Goal: Task Accomplishment & Management: Manage account settings

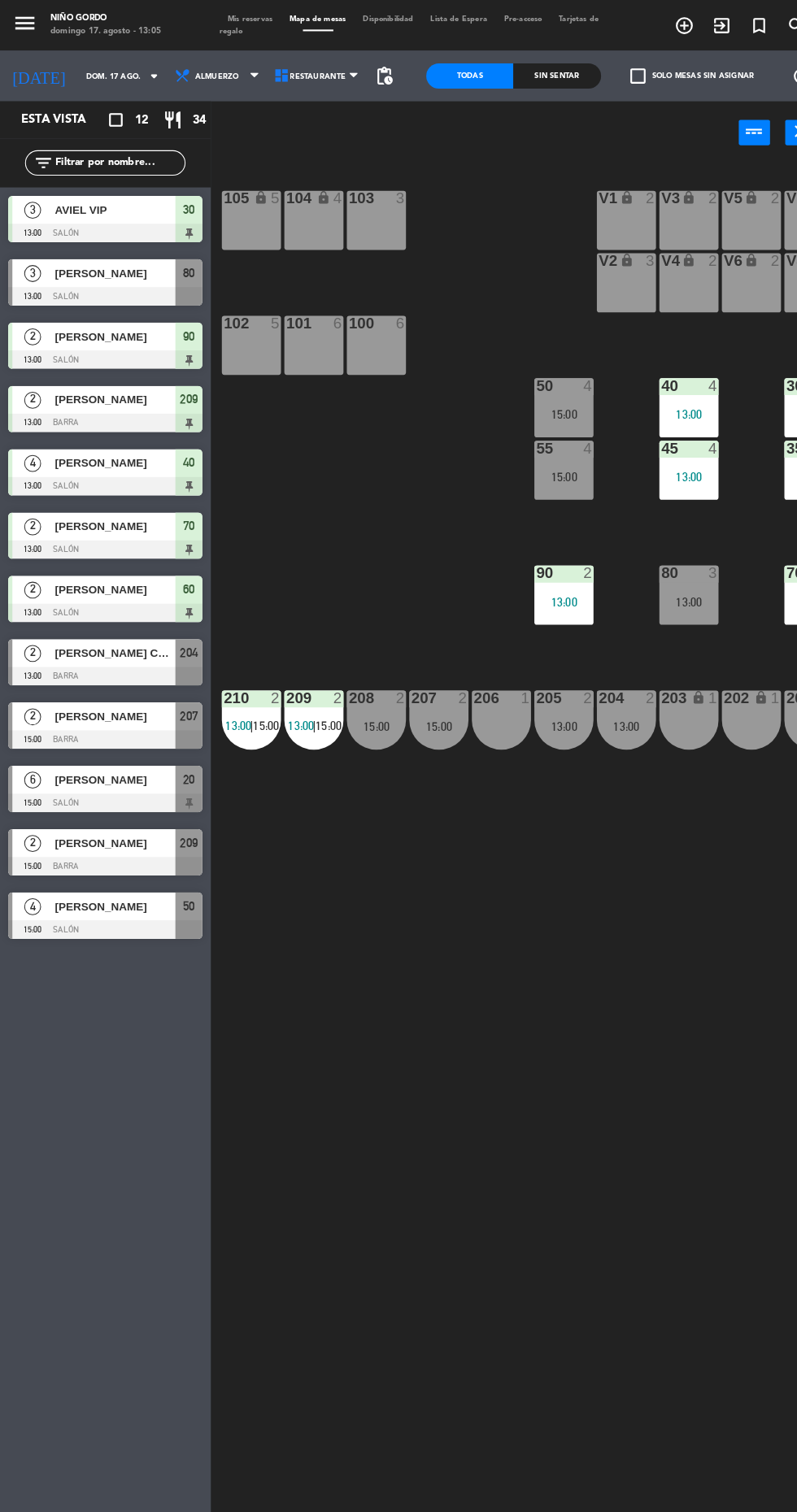
click at [117, 279] on div at bounding box center [102, 286] width 187 height 18
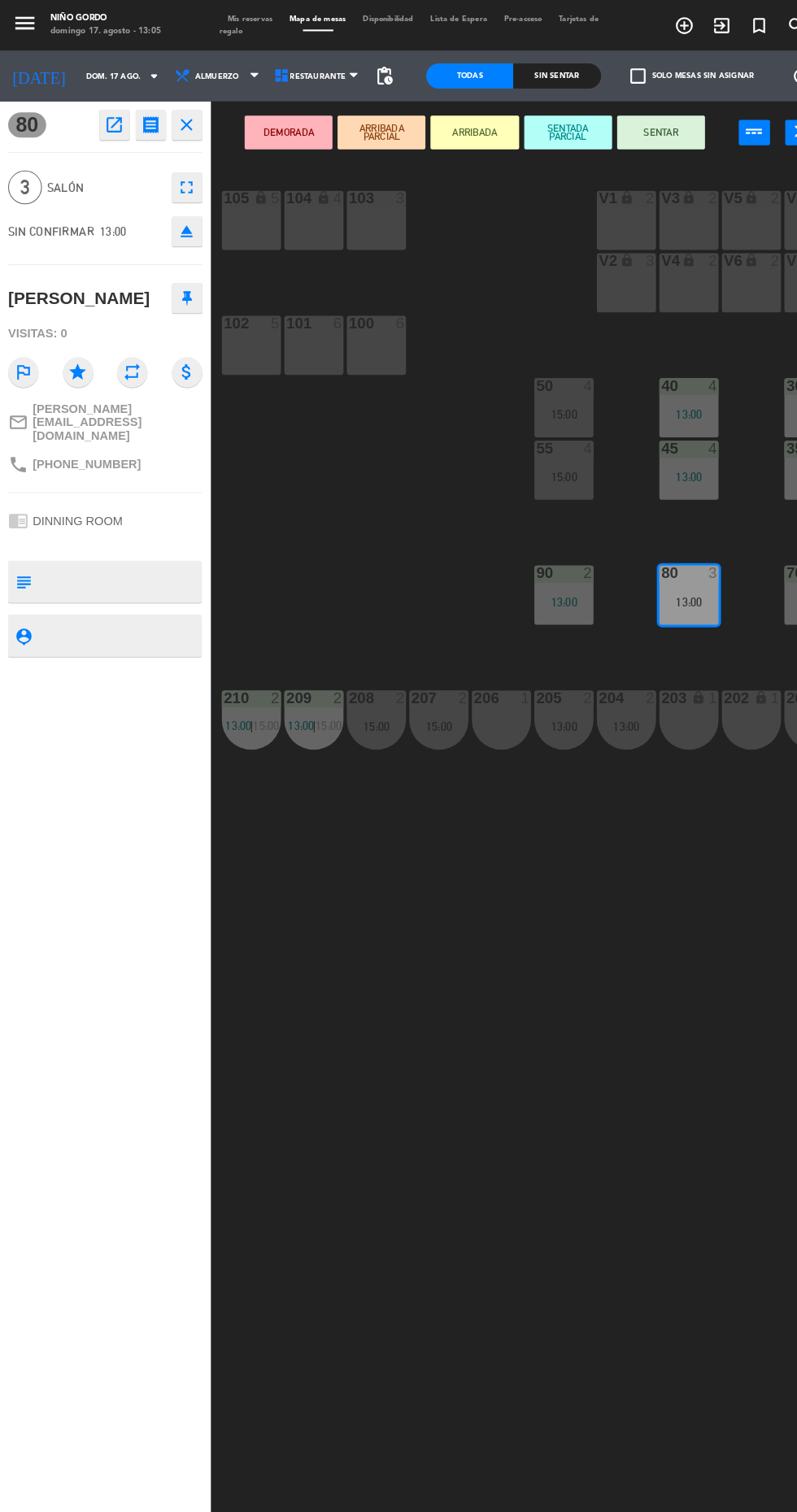
click at [180, 183] on icon "fullscreen" at bounding box center [180, 180] width 20 height 20
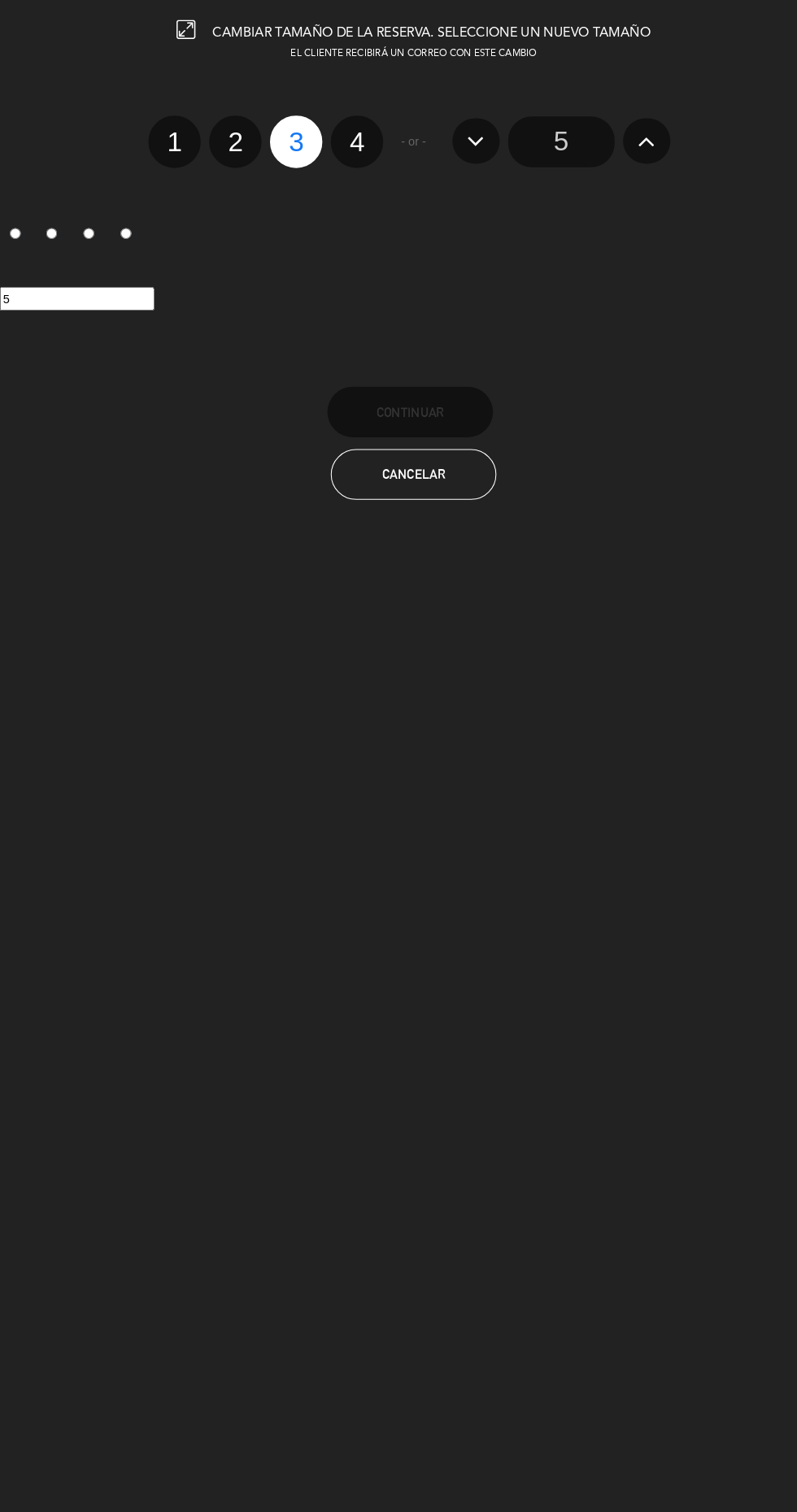
click at [230, 144] on label "2" at bounding box center [227, 137] width 50 height 50
click at [230, 127] on input "2" at bounding box center [224, 122] width 11 height 11
radio input "true"
radio input "false"
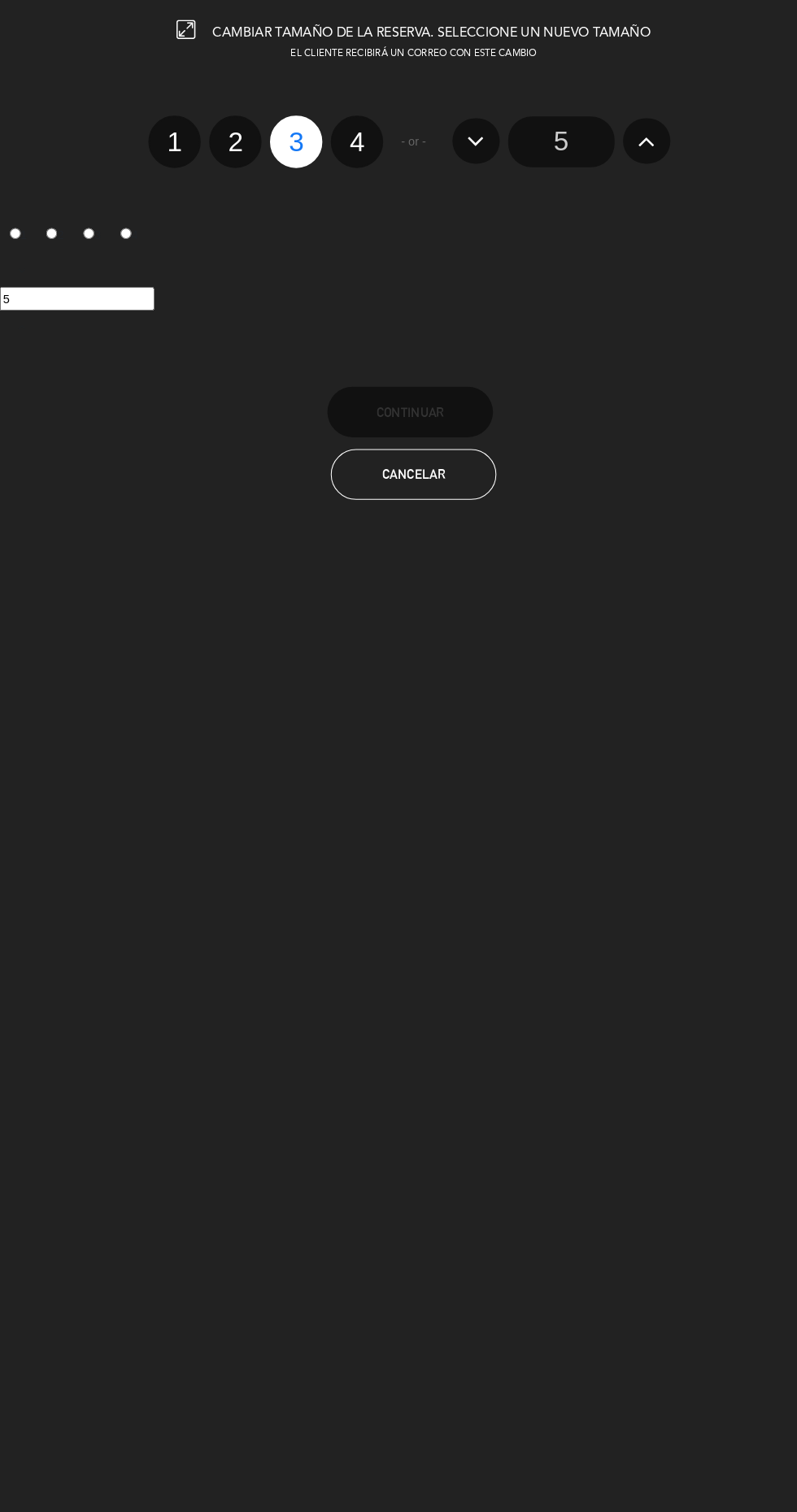
radio input "false"
radio input "true"
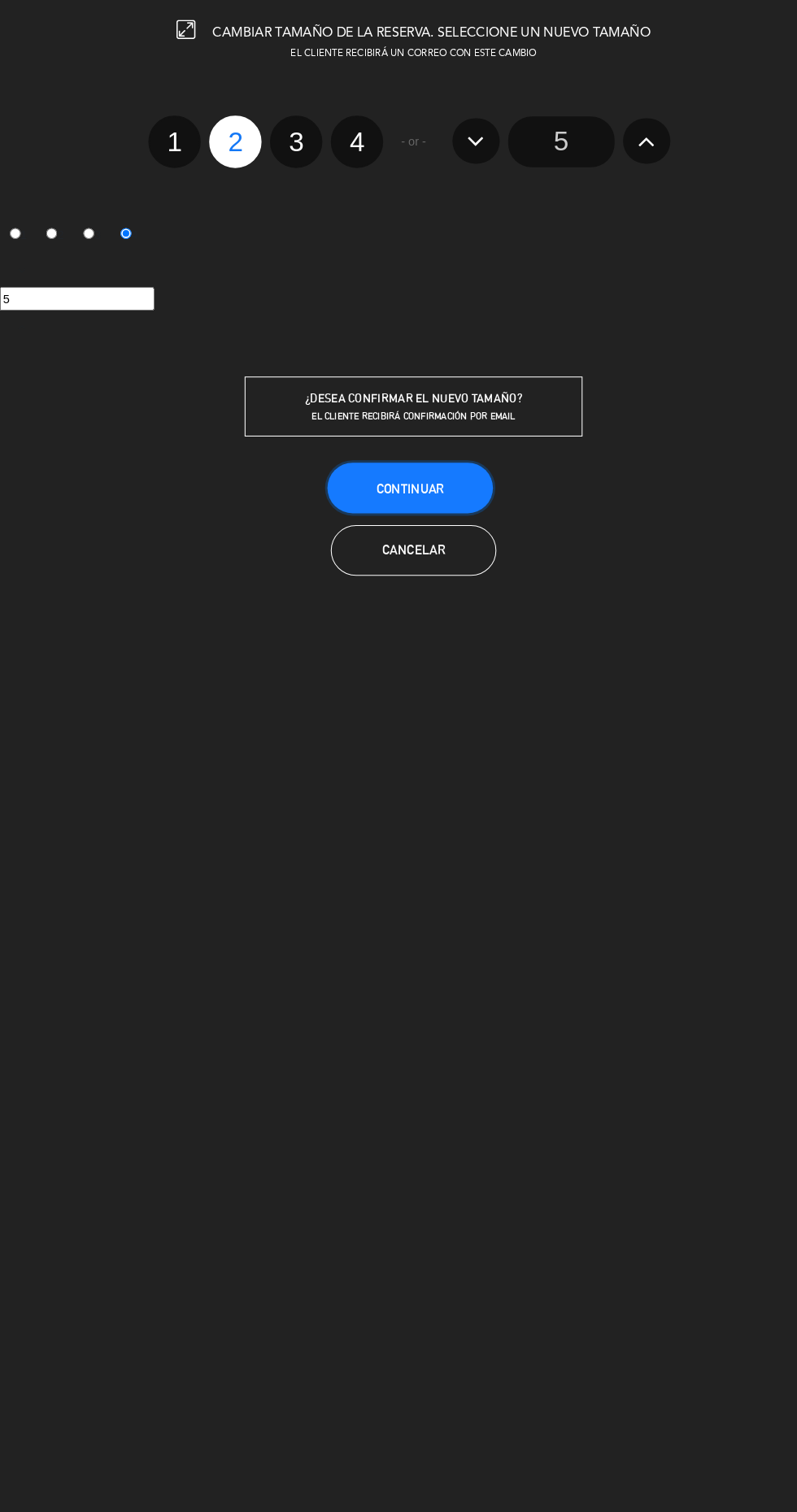
click at [416, 468] on span "Continuar" at bounding box center [395, 470] width 65 height 14
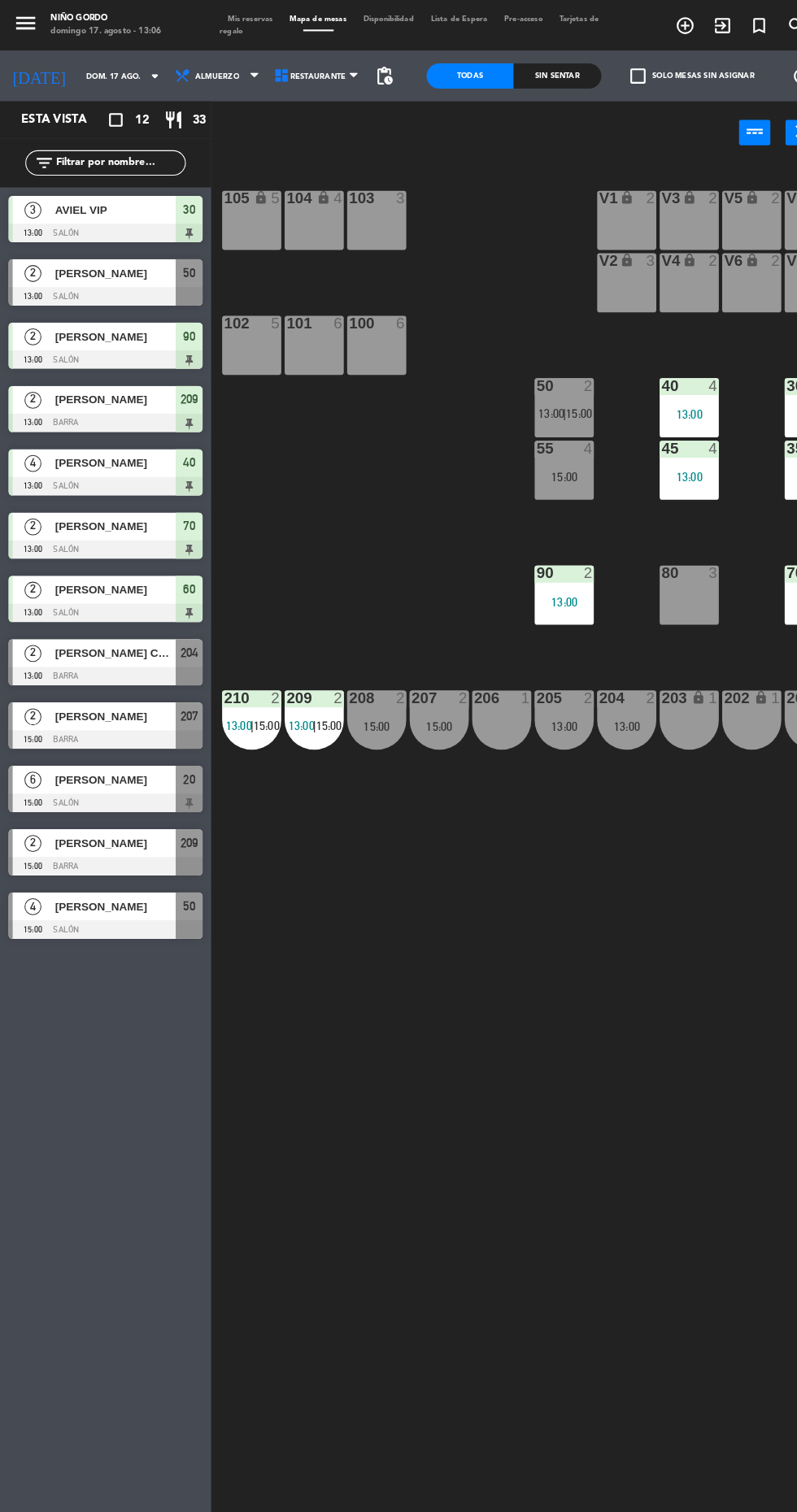
click at [517, 951] on div "105 lock 5 104 lock 4 103 3 V1 lock 2 V3 lock 2 V9 lock 2 V5 lock 2 V7 lock 3 V…" at bounding box center [503, 833] width 585 height 1354
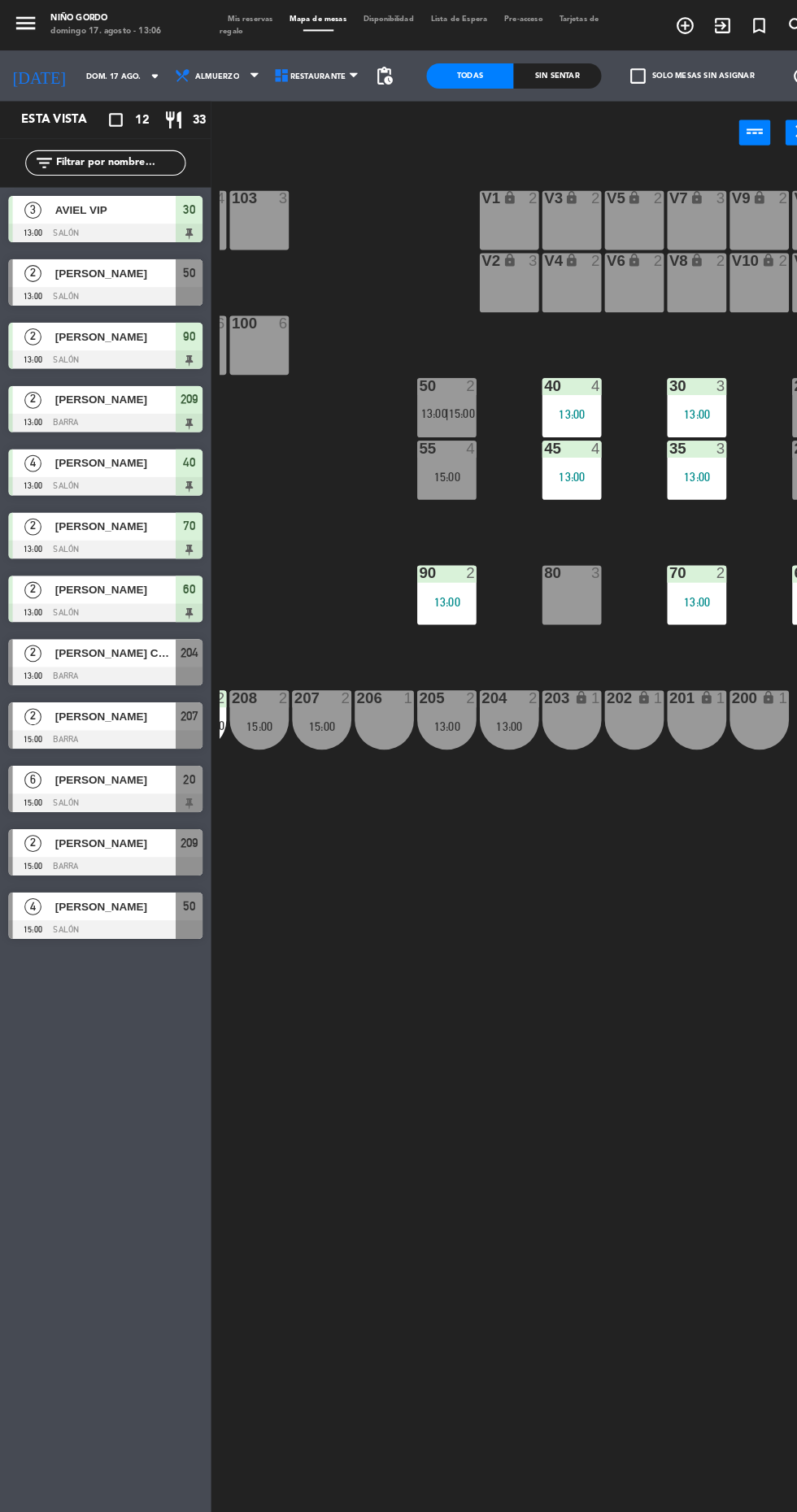
scroll to position [0, 208]
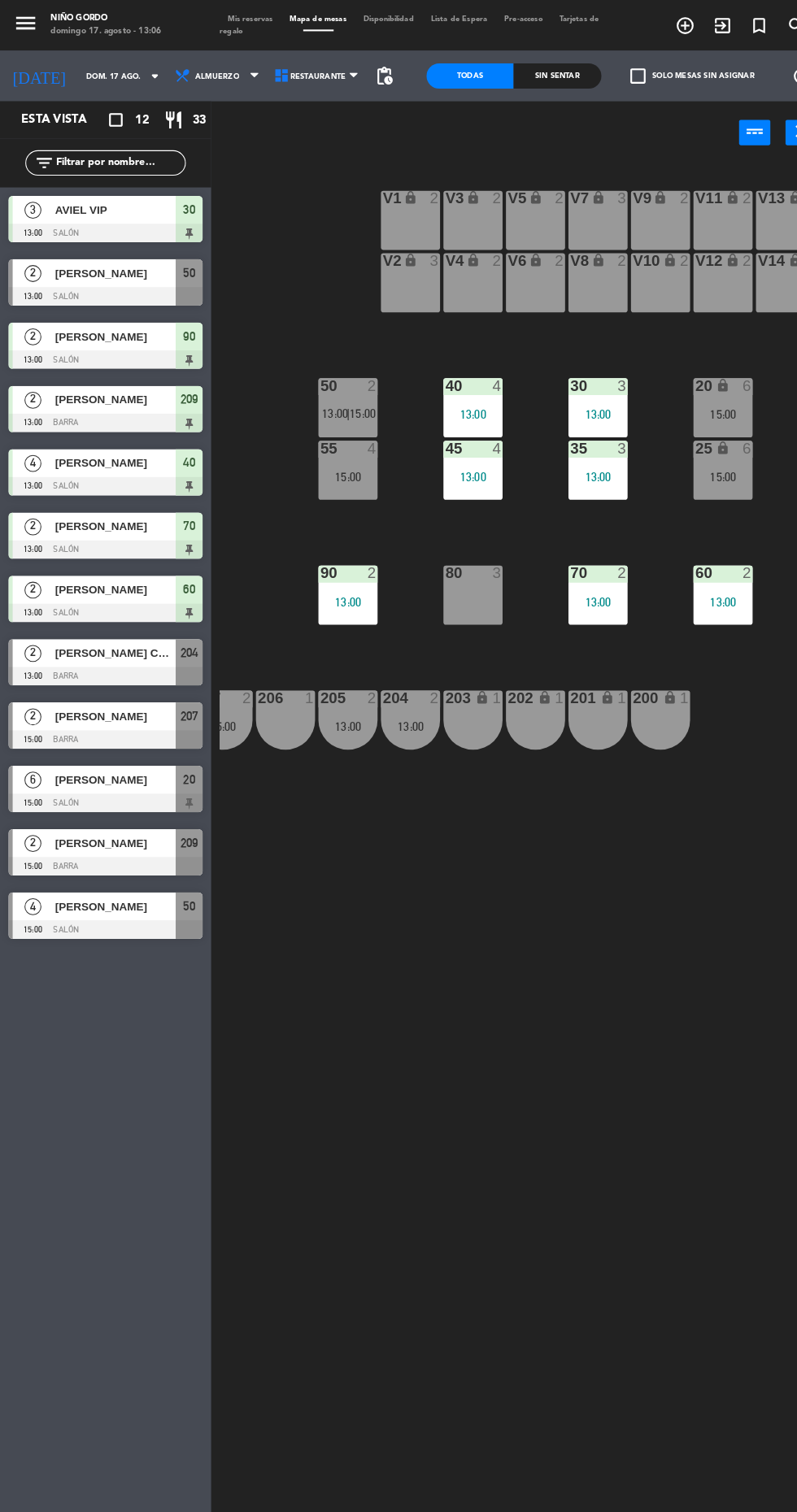
click at [686, 578] on div "13:00" at bounding box center [696, 580] width 57 height 12
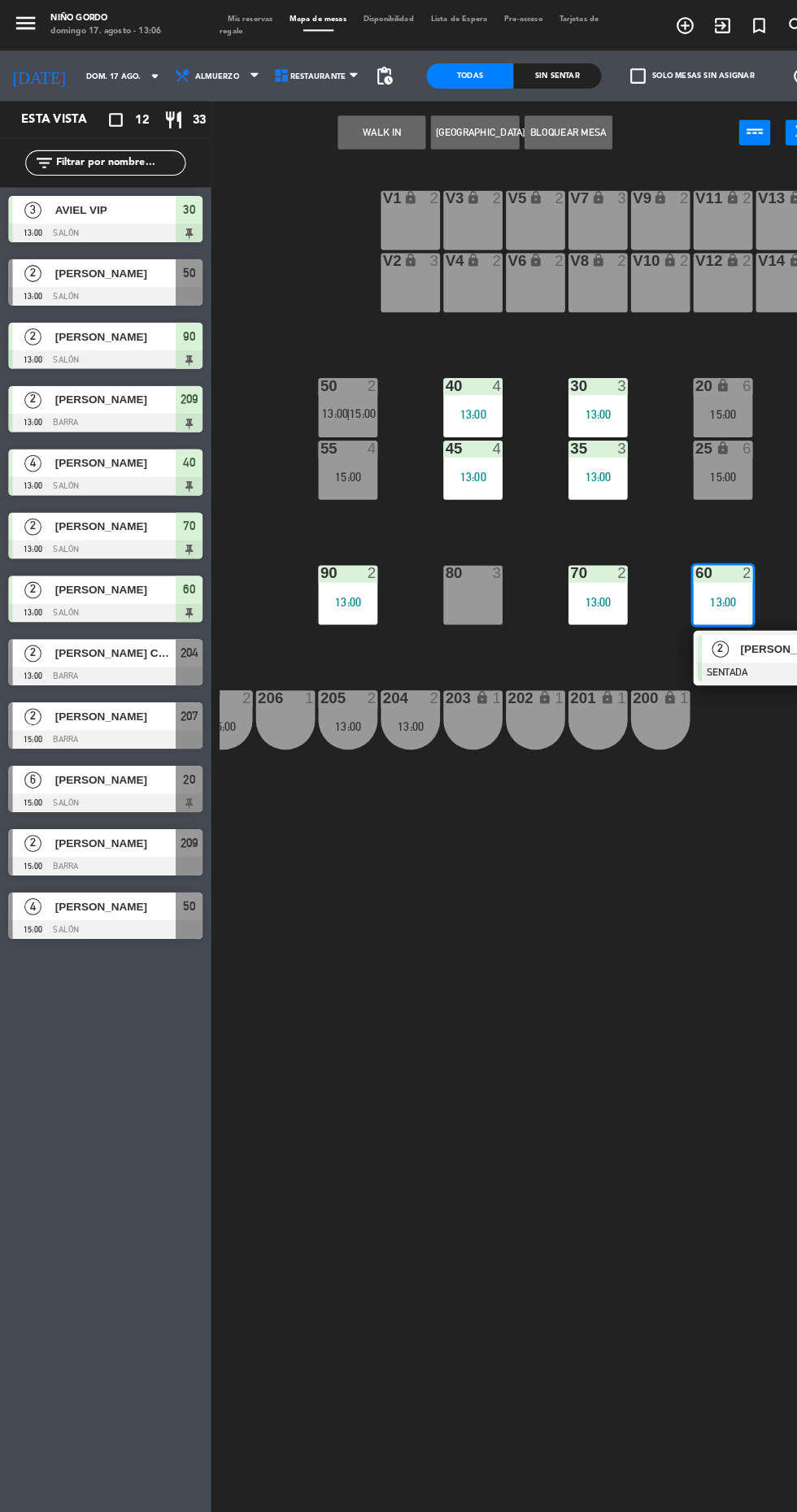
click at [721, 641] on div at bounding box center [758, 647] width 175 height 18
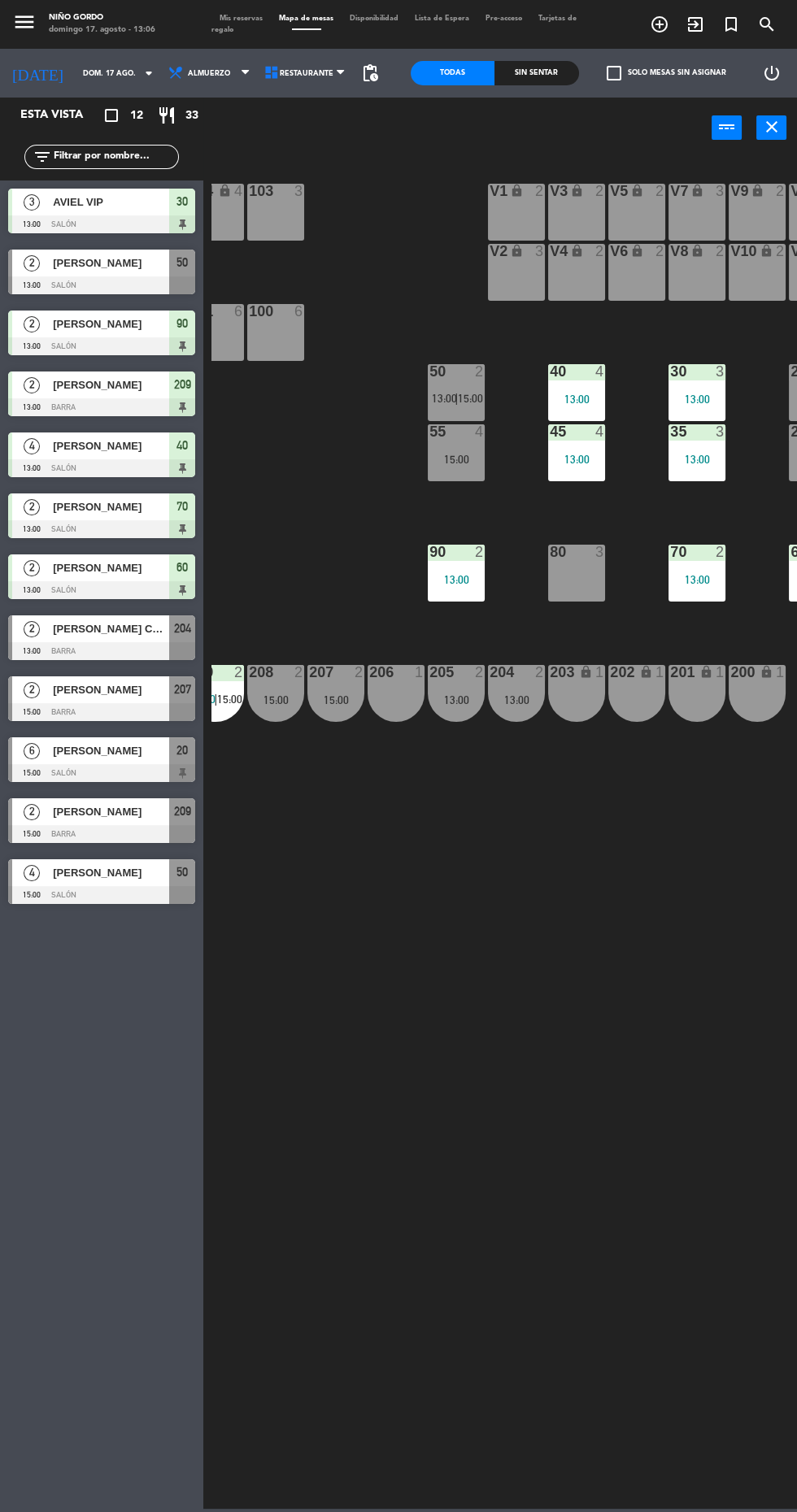
scroll to position [0, 113]
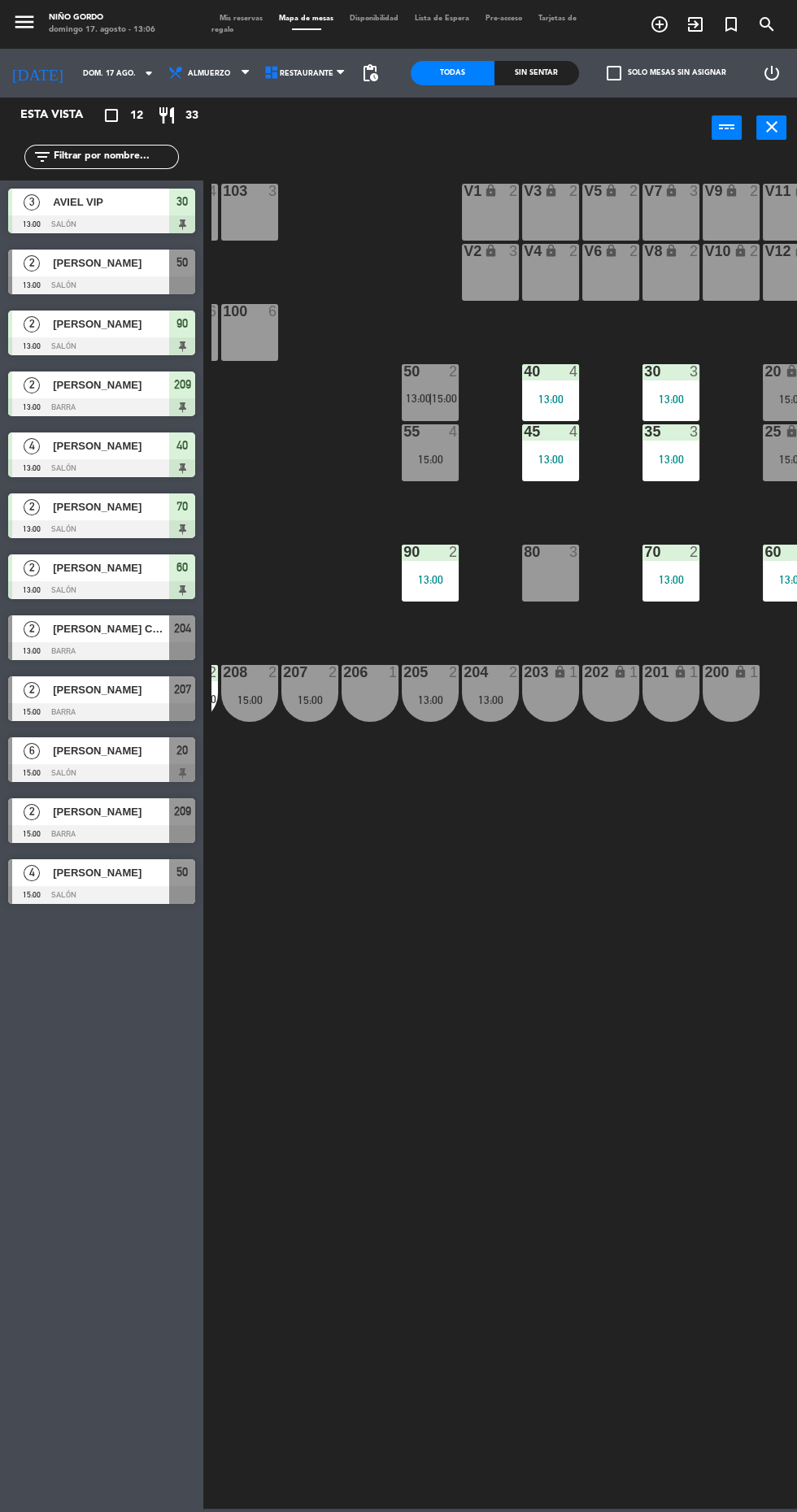
click at [772, 592] on div "60 2 13:00" at bounding box center [790, 573] width 57 height 57
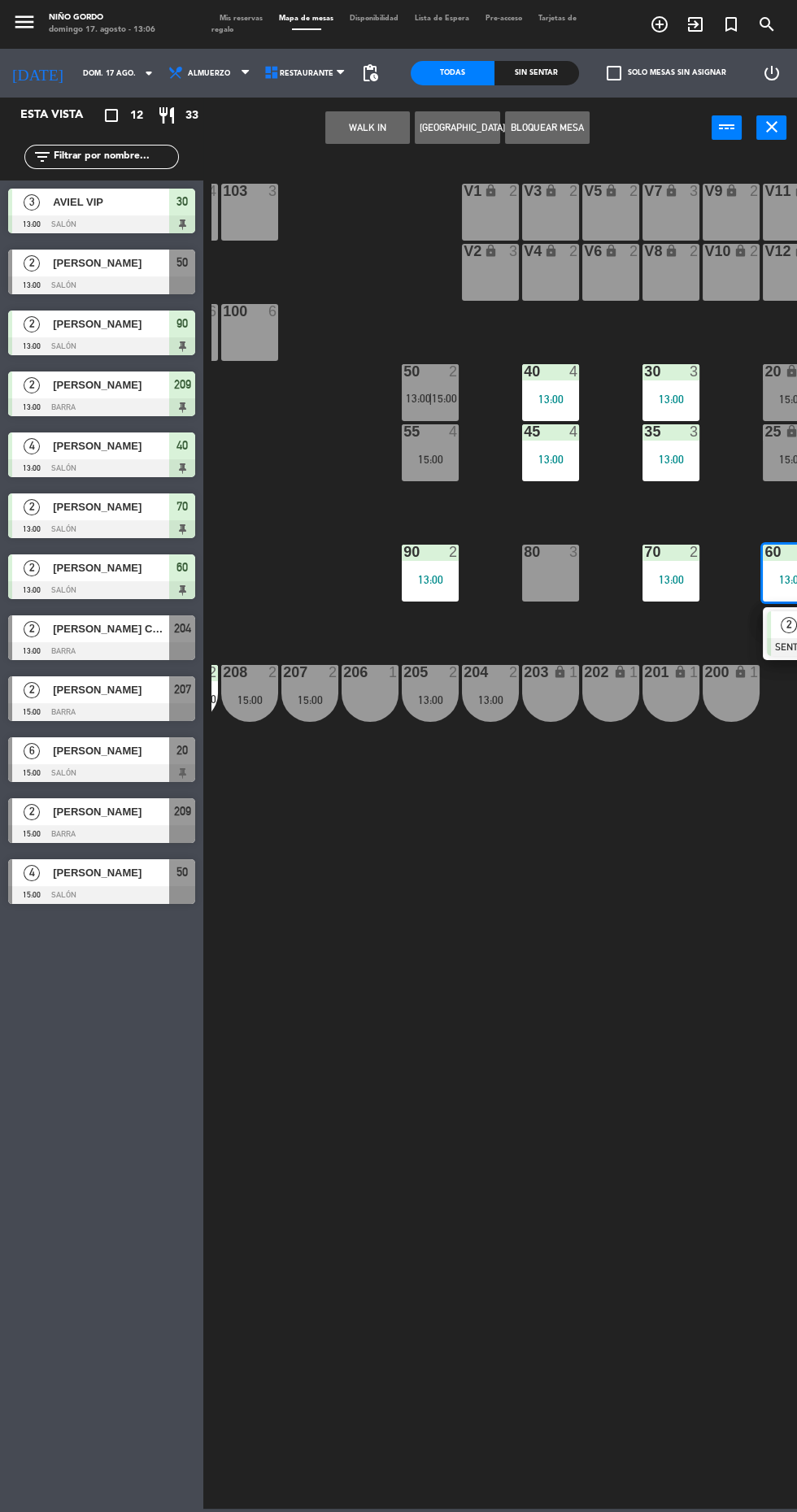
click at [351, 706] on div "206 1" at bounding box center [370, 694] width 57 height 57
click at [305, 703] on div "15:00" at bounding box center [310, 700] width 57 height 12
click at [310, 699] on div "15:00" at bounding box center [310, 700] width 57 height 12
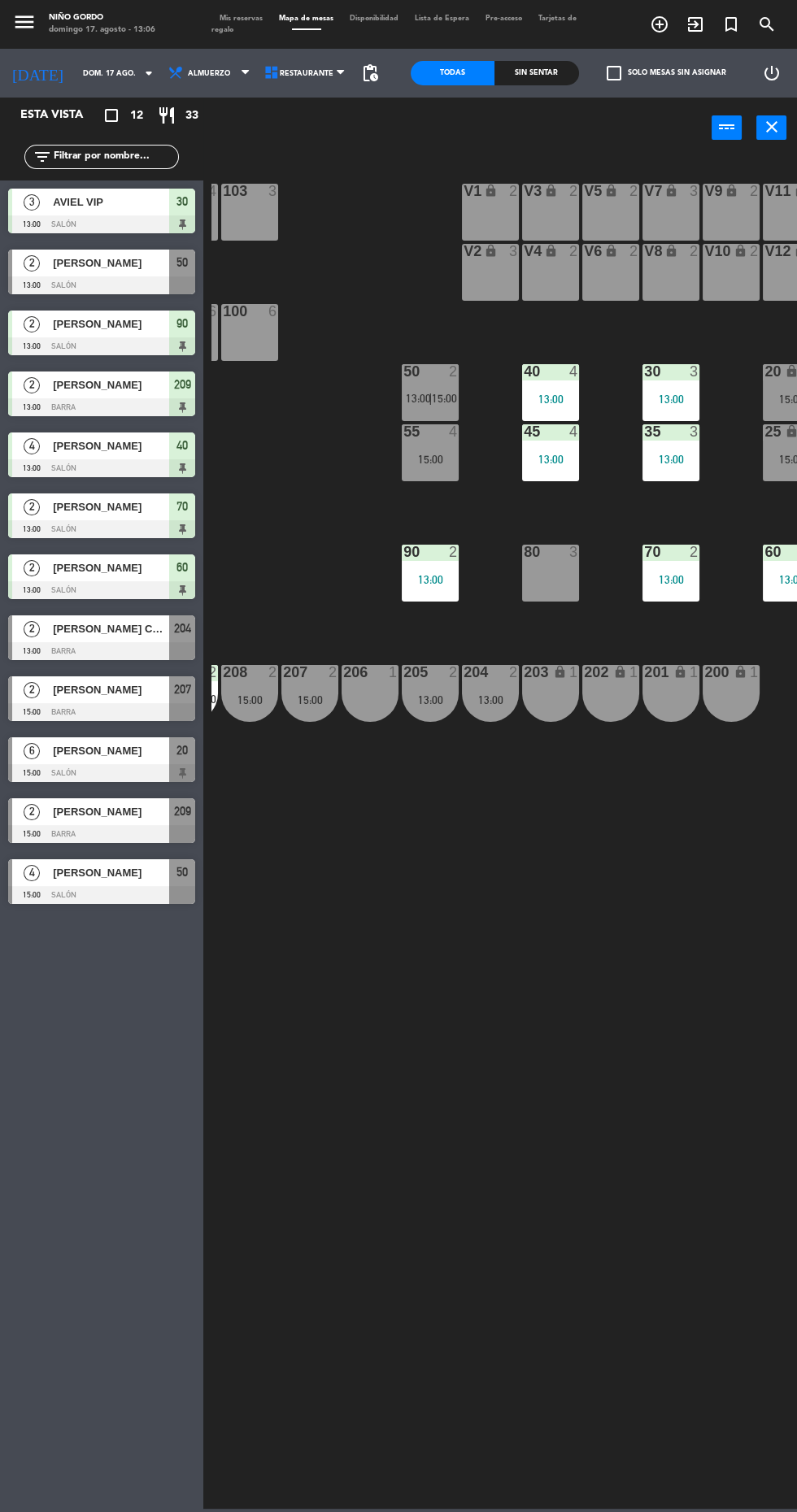
scroll to position [0, 0]
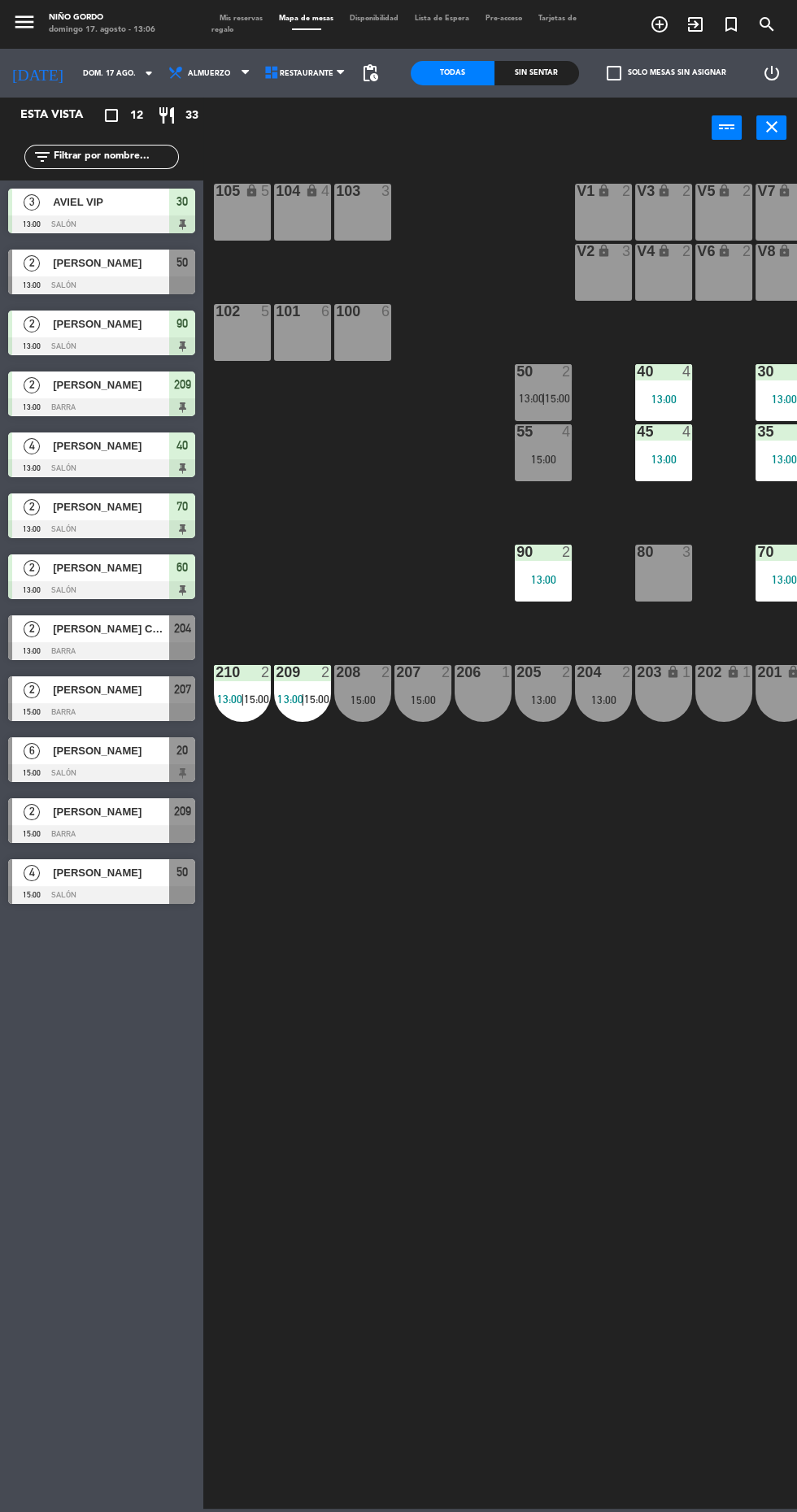
click at [303, 699] on span "|" at bounding box center [302, 699] width 3 height 13
click at [637, 983] on div "105 lock 5 104 lock 4 103 3 V1 lock 2 V3 lock 2 V9 lock 2 V5 lock 2 V7 lock 3 V…" at bounding box center [503, 833] width 585 height 1354
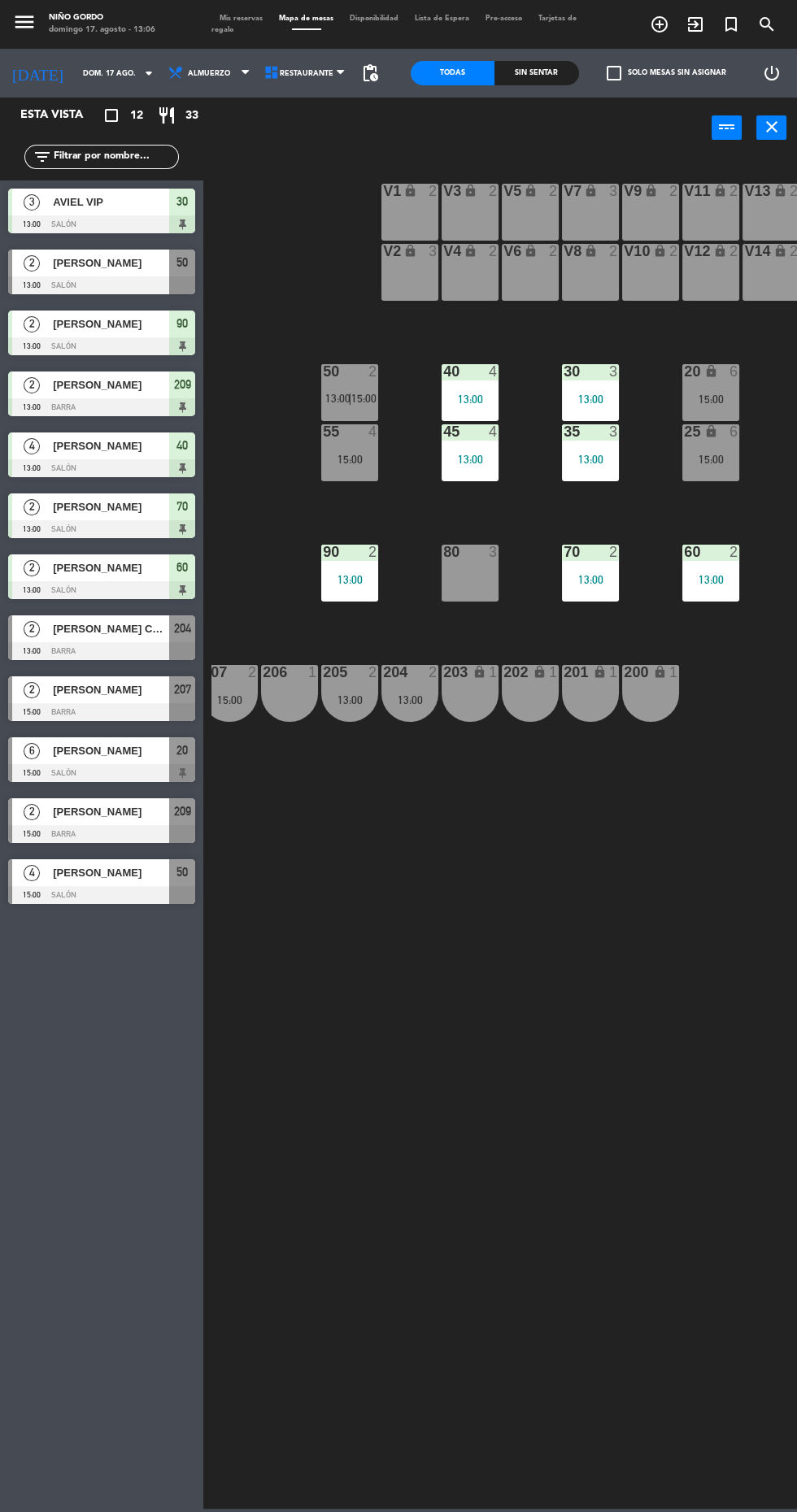
scroll to position [0, 202]
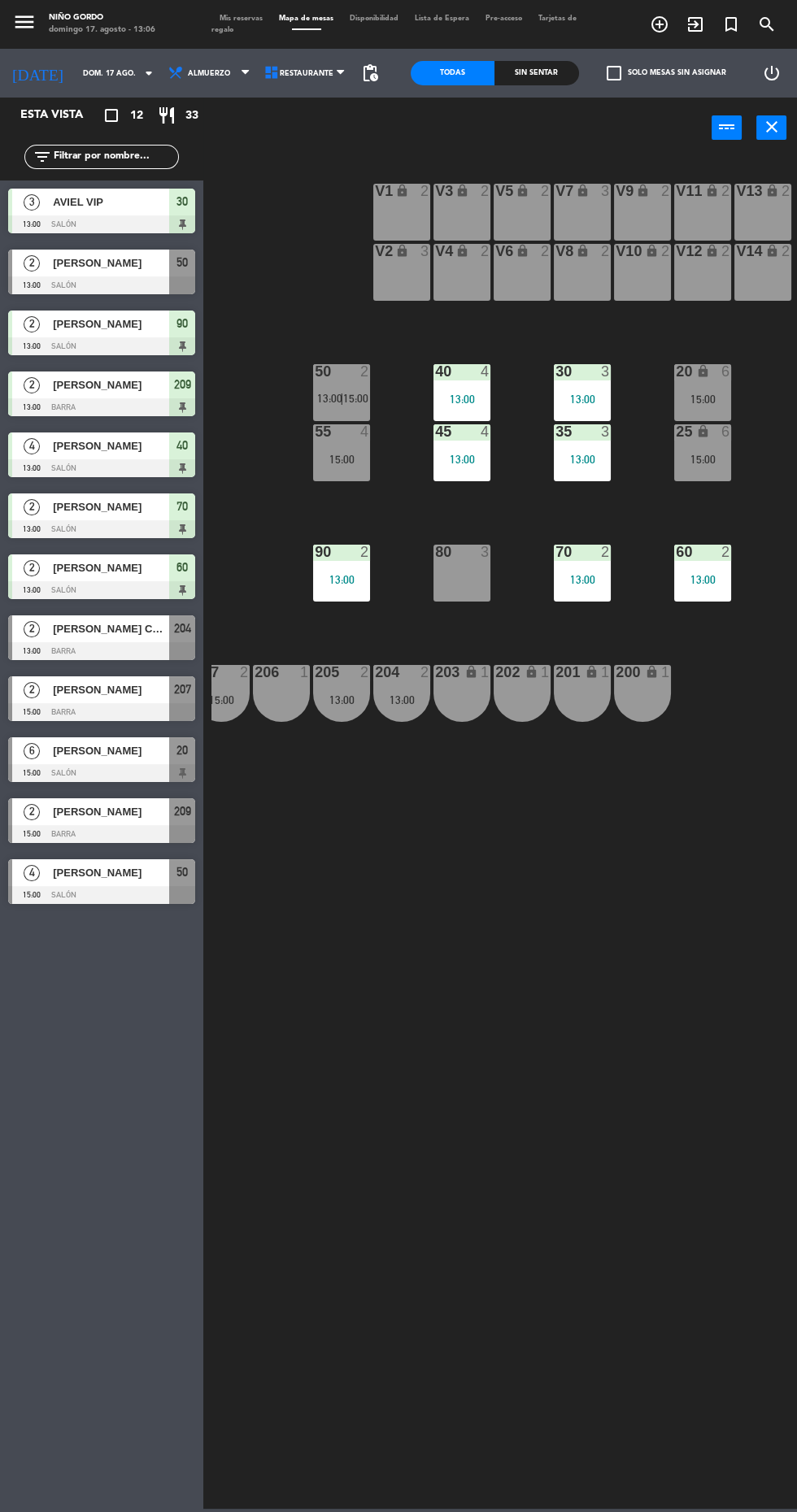
click at [691, 578] on div "13:00" at bounding box center [702, 580] width 57 height 12
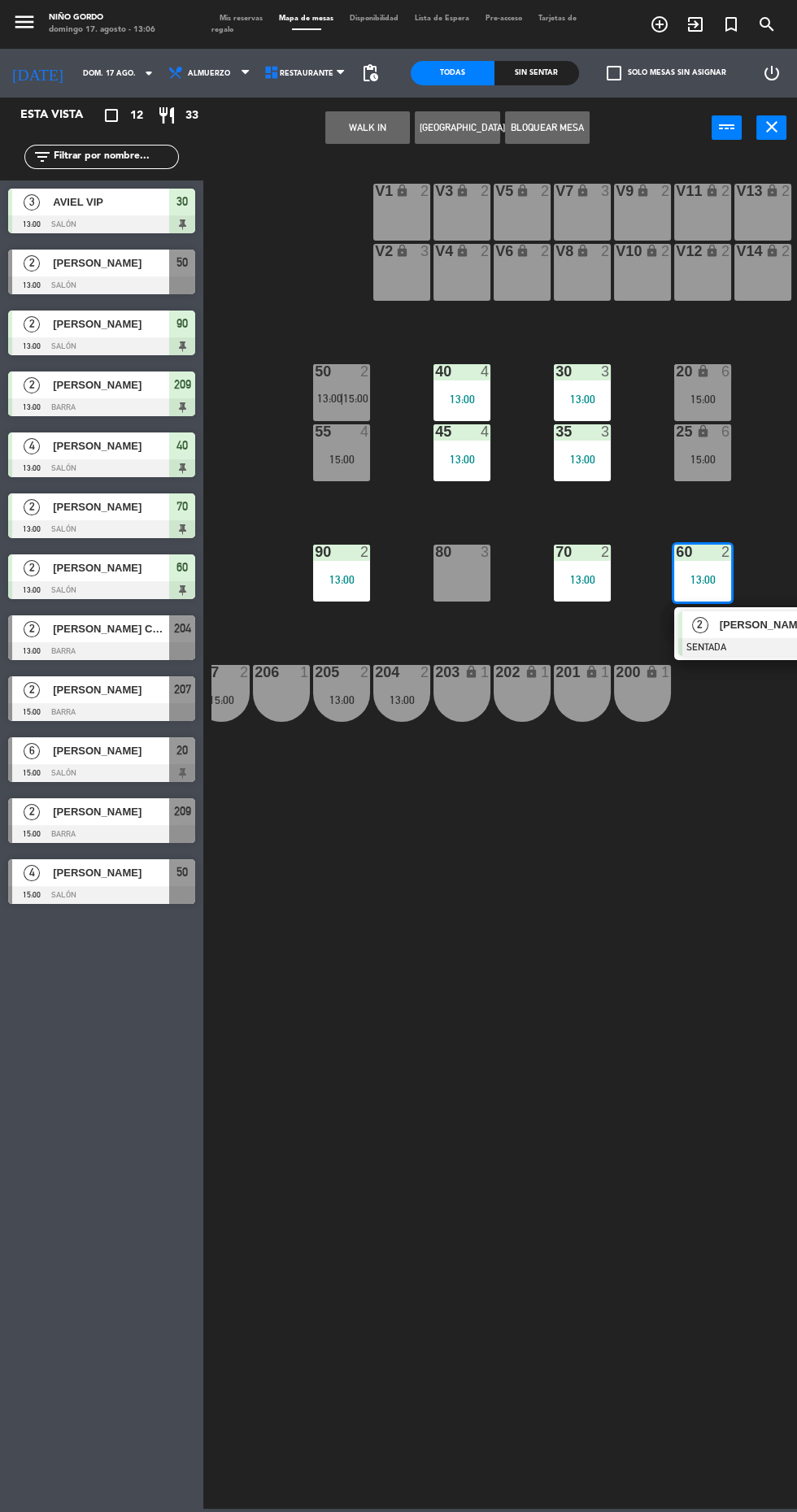
click at [734, 646] on div at bounding box center [765, 647] width 175 height 18
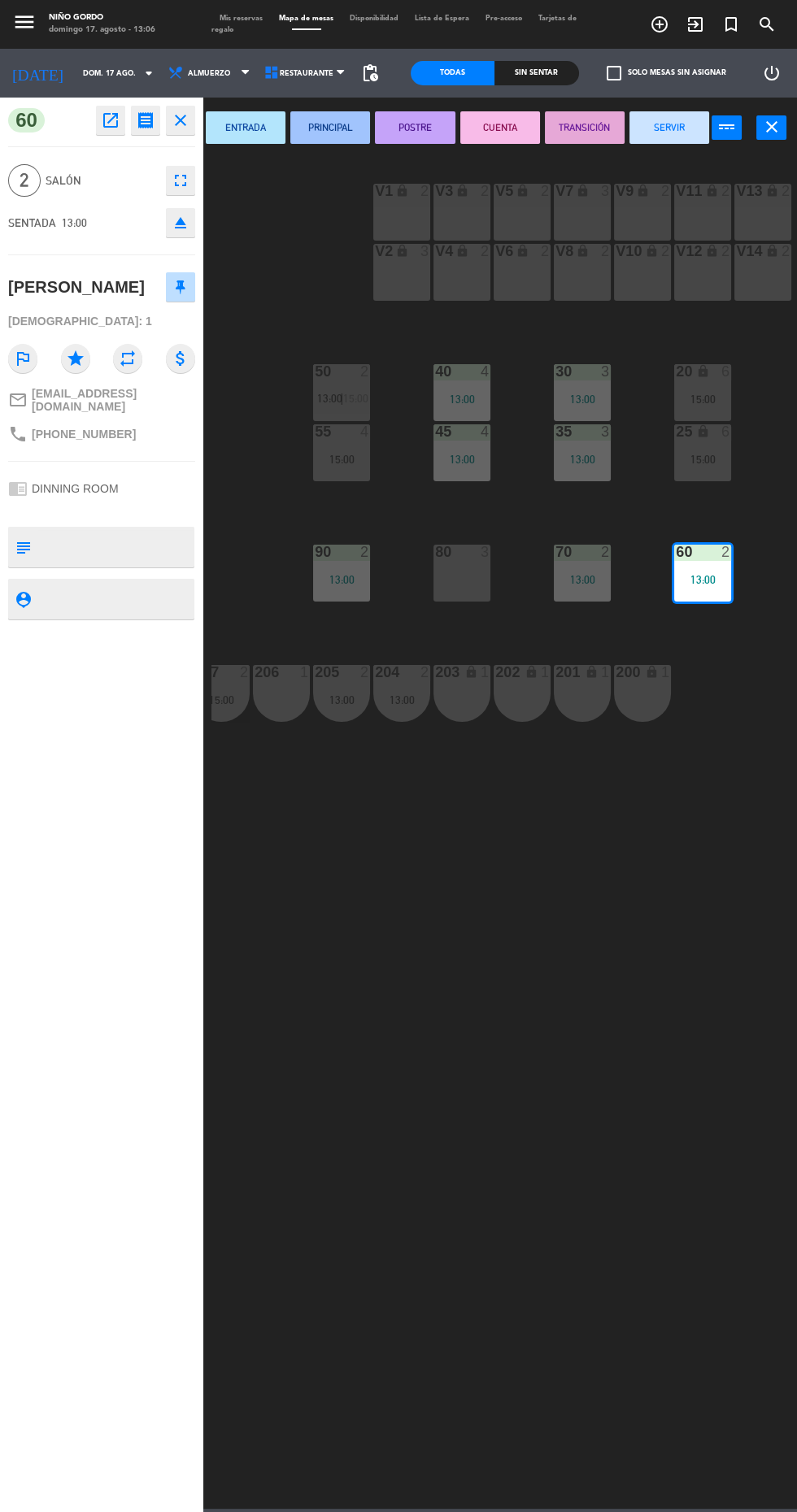
click at [462, 717] on div "203 lock 1" at bounding box center [462, 694] width 57 height 57
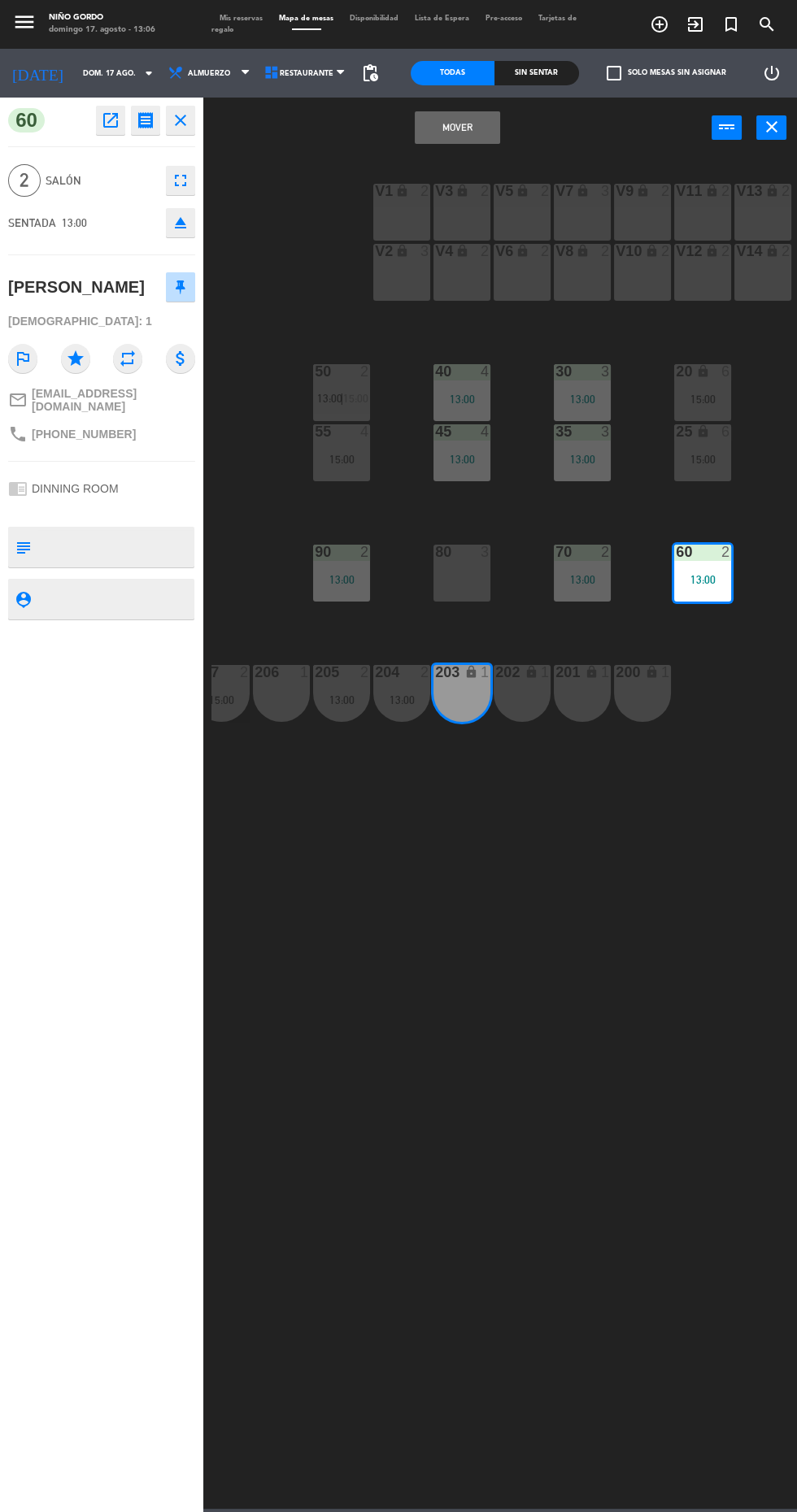
click at [531, 713] on div "202 lock 1" at bounding box center [521, 694] width 57 height 57
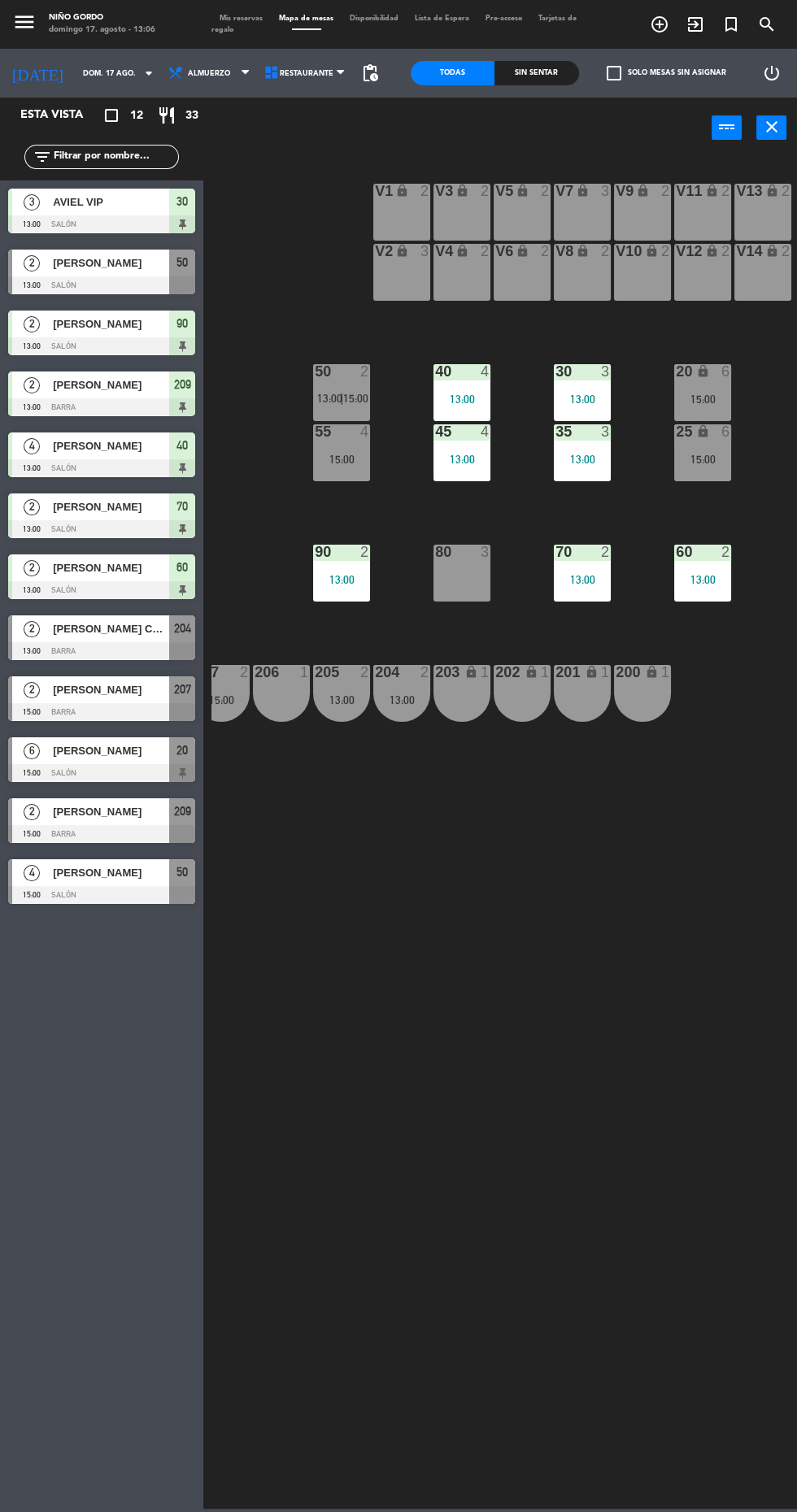
click at [514, 1001] on div "105 lock 5 104 lock 4 103 3 V1 lock 2 V3 lock 2 V9 lock 2 V5 lock 2 V7 lock 3 V…" at bounding box center [503, 833] width 585 height 1354
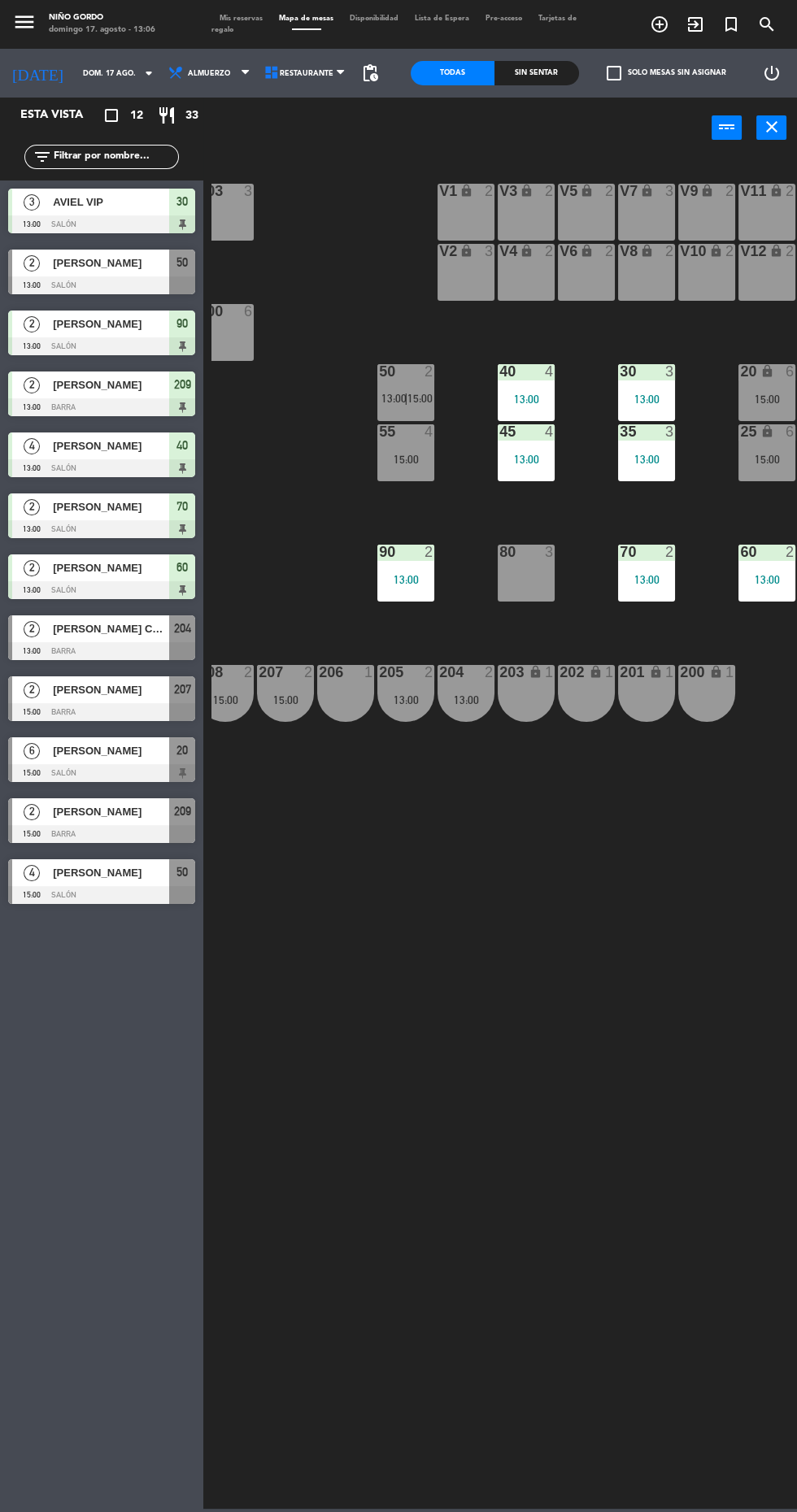
scroll to position [0, 135]
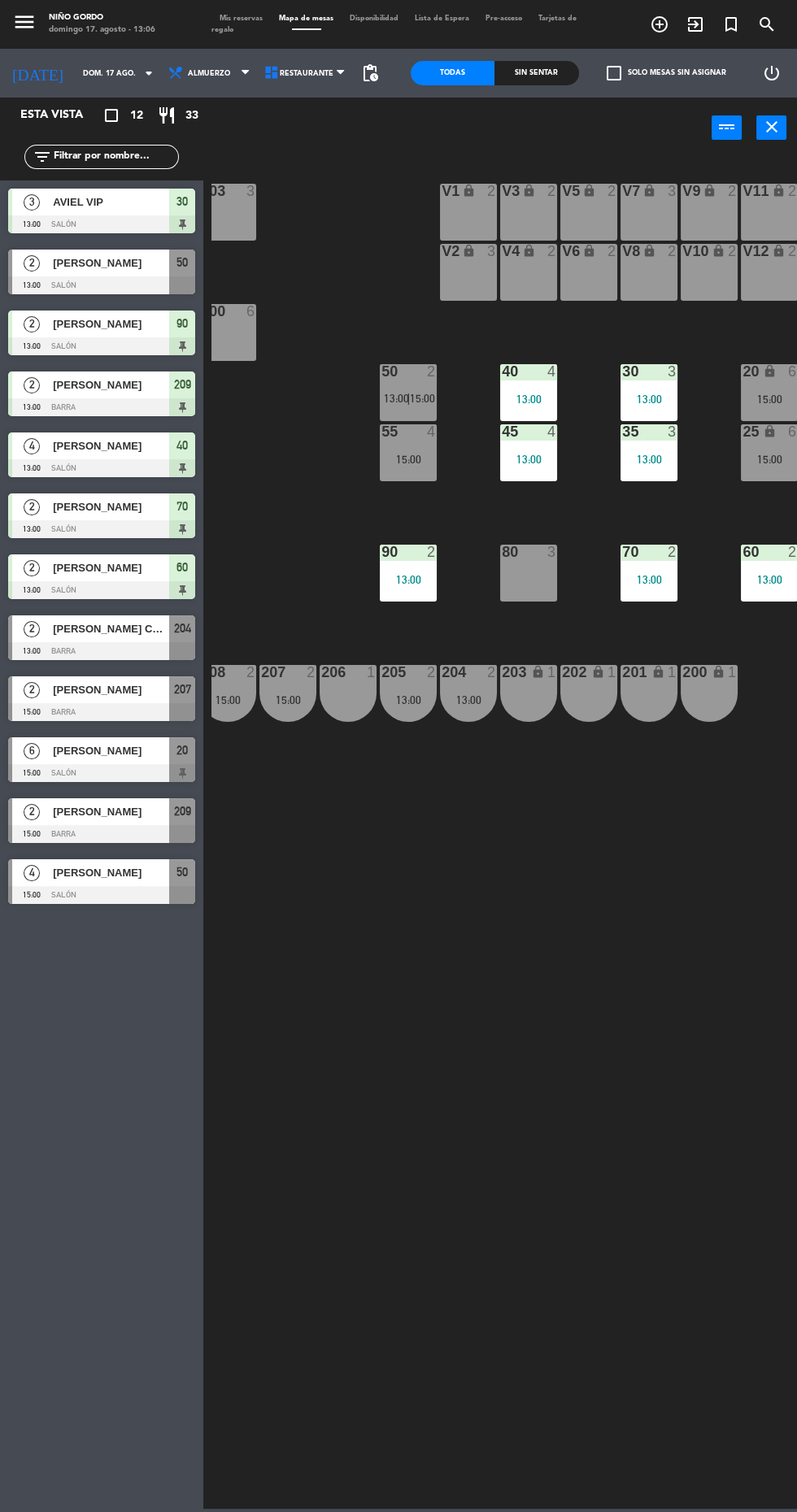
click at [756, 578] on div "13:00" at bounding box center [769, 580] width 57 height 12
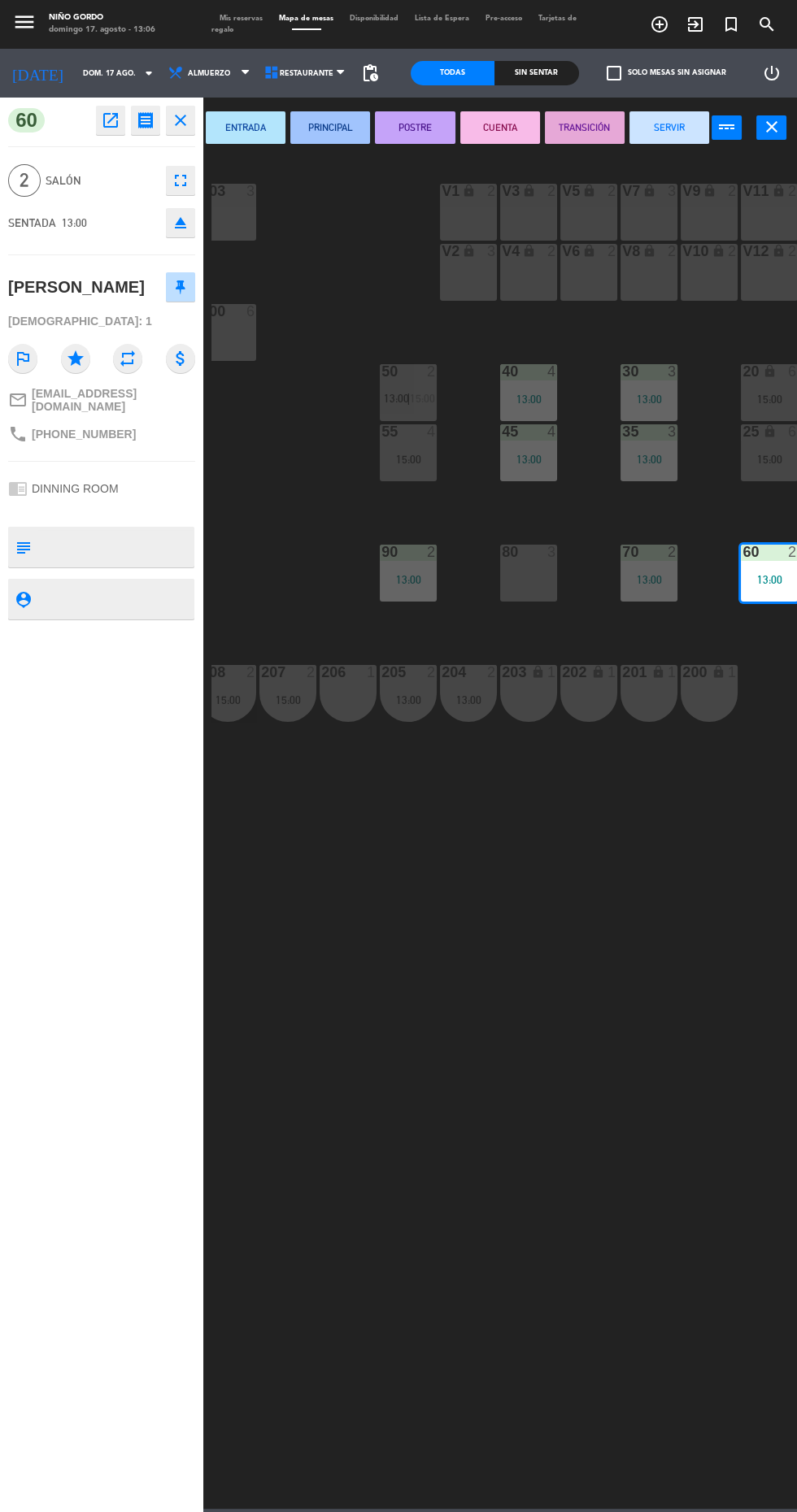
click at [348, 710] on div "206 1" at bounding box center [348, 694] width 57 height 57
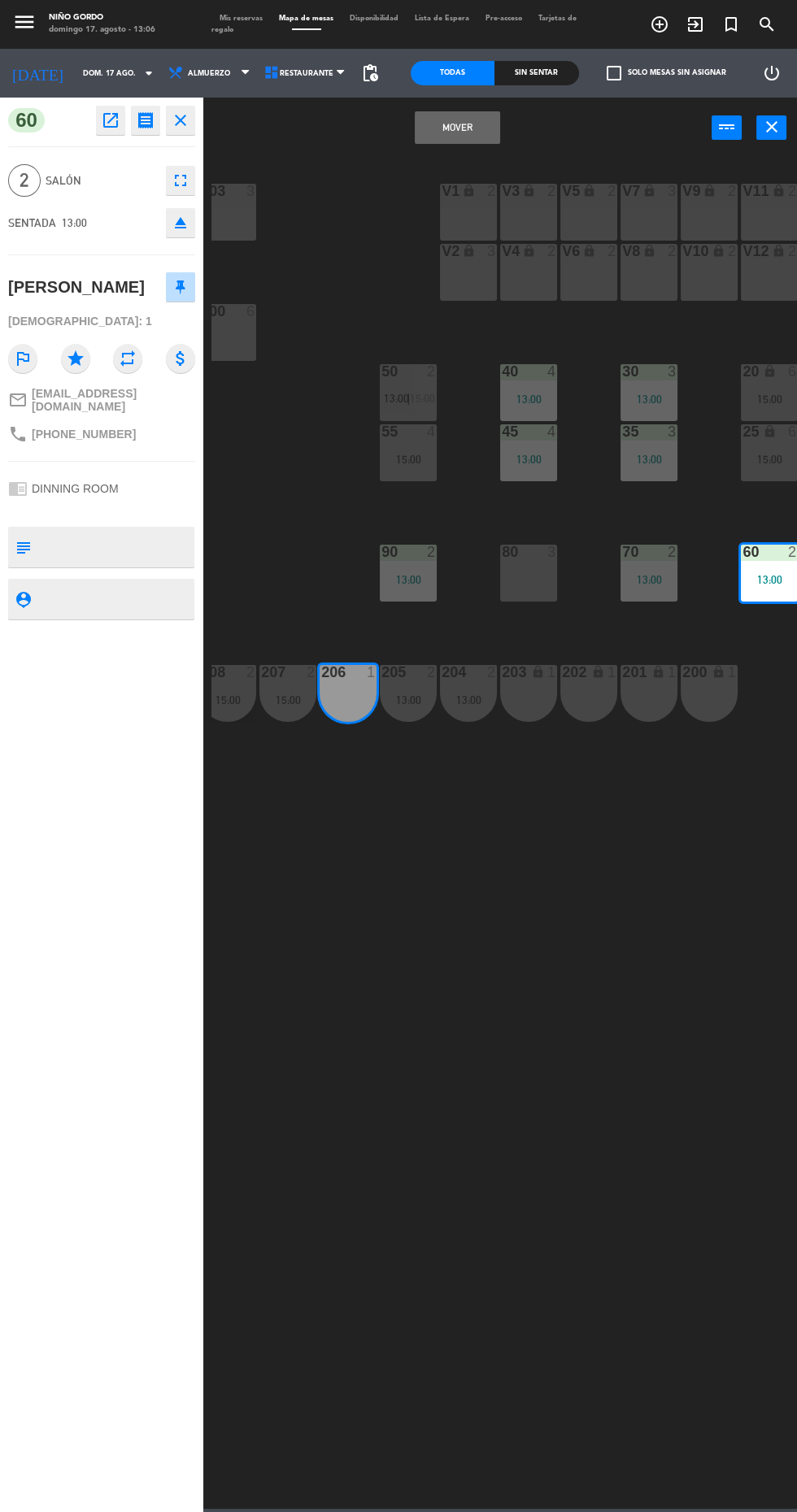
click at [293, 717] on div "207 2 15:00" at bounding box center [287, 694] width 57 height 57
click at [398, 133] on button "Mover y Unir" at bounding box center [412, 127] width 84 height 32
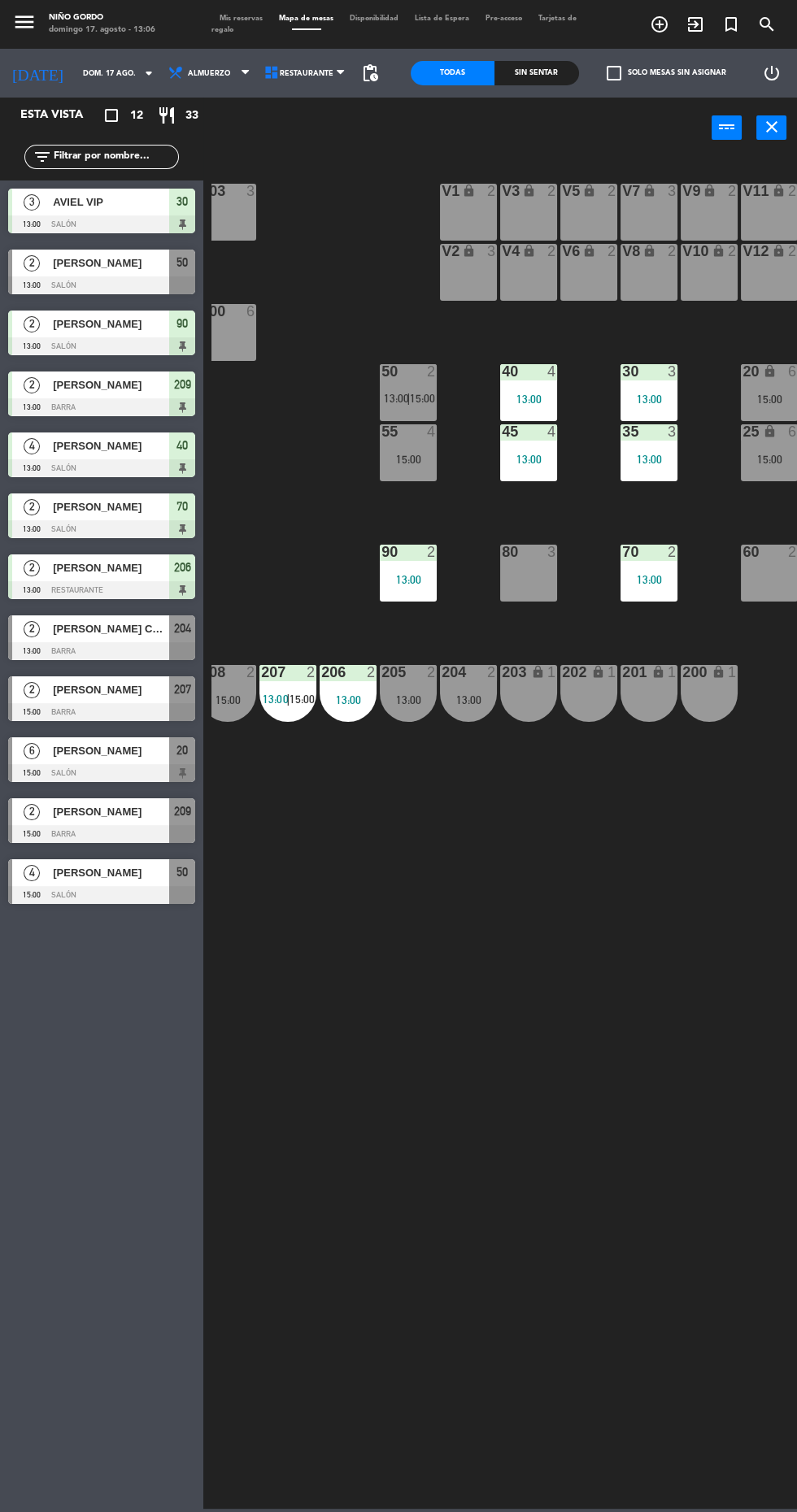
click at [453, 986] on div "105 lock 5 104 lock 4 103 3 V1 lock 2 V3 lock 2 V9 lock 2 V5 lock 2 V7 lock 3 V…" at bounding box center [503, 833] width 585 height 1354
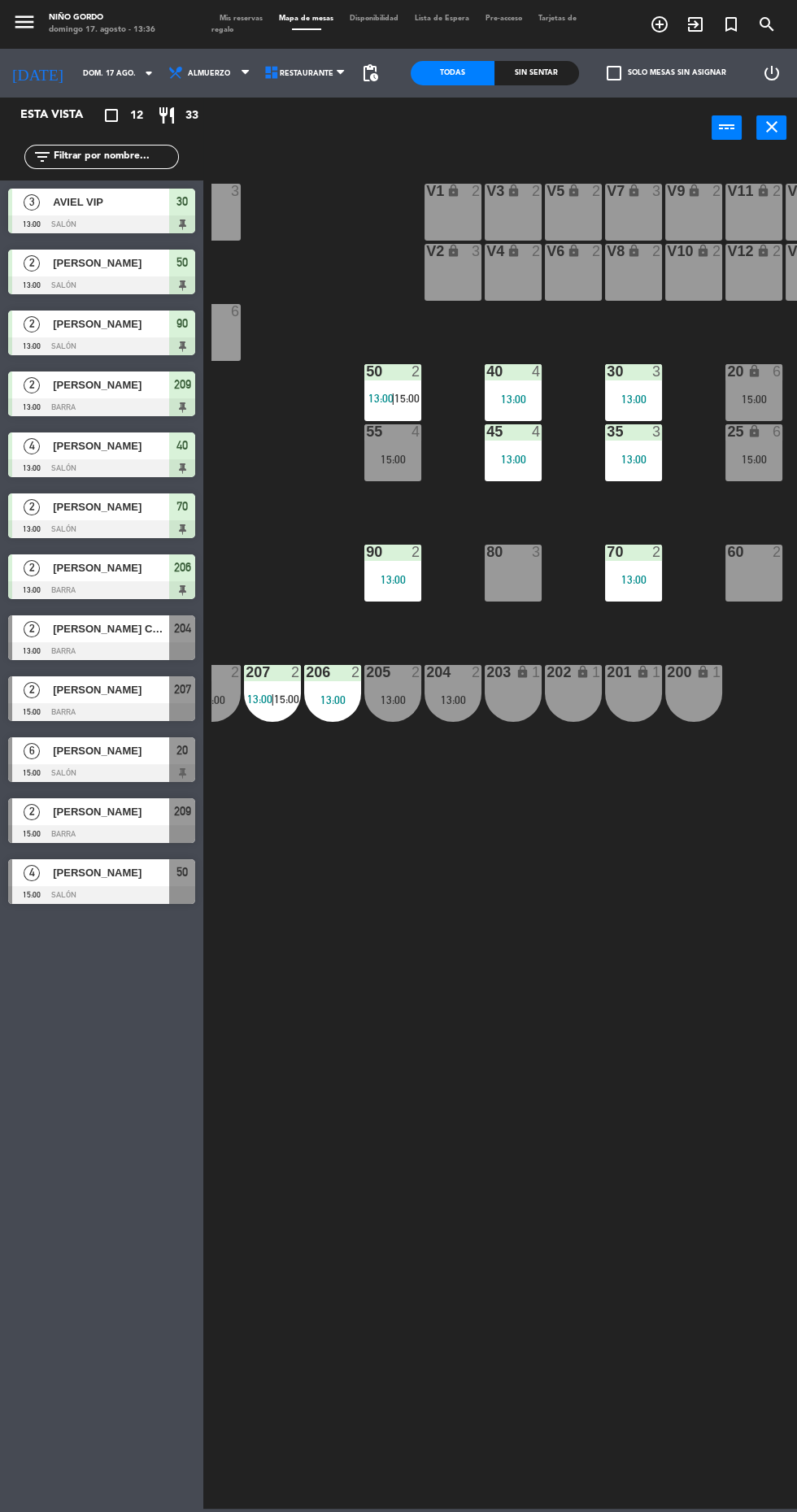
scroll to position [0, 208]
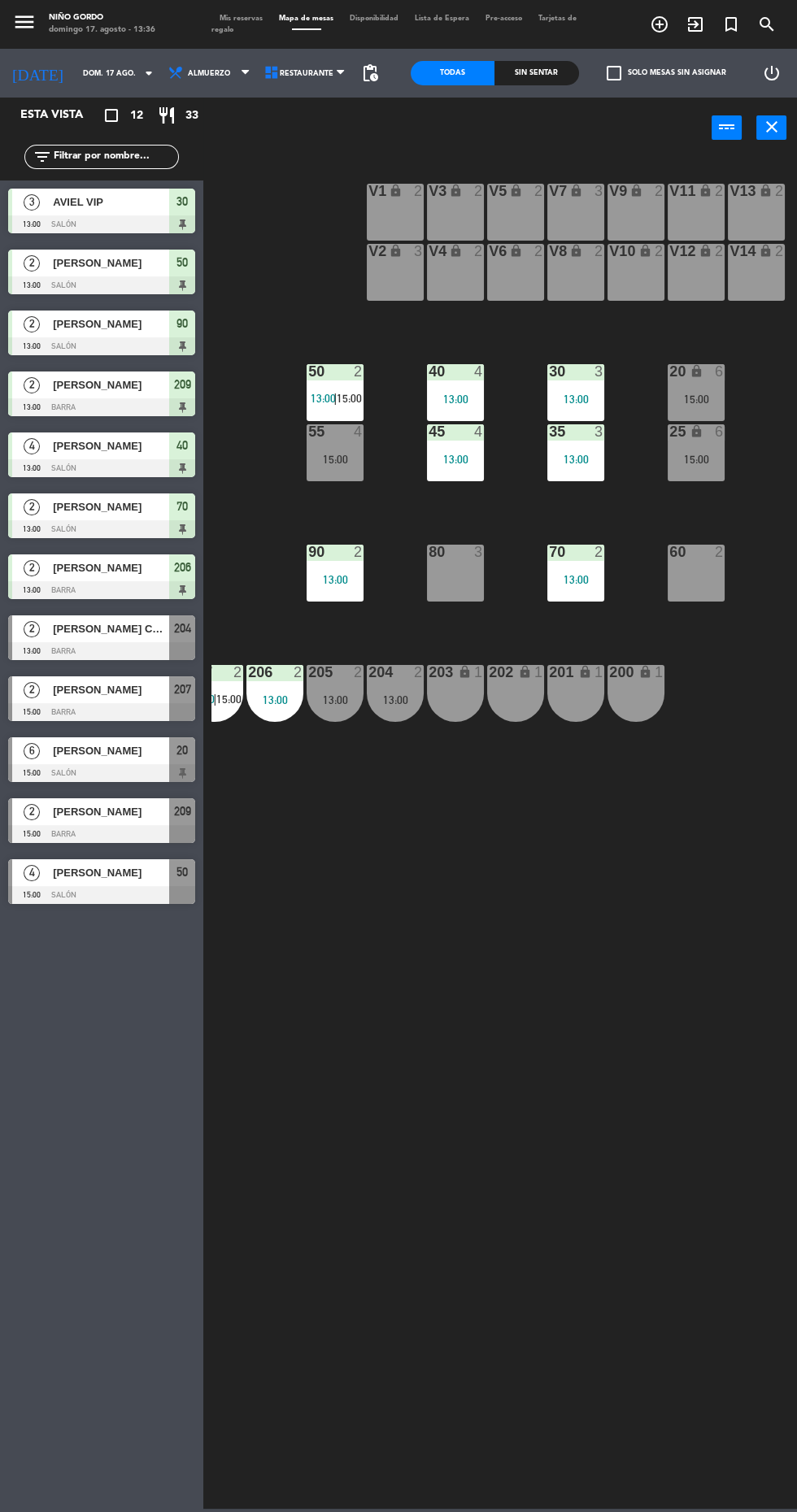
click at [111, 655] on div at bounding box center [102, 651] width 187 height 18
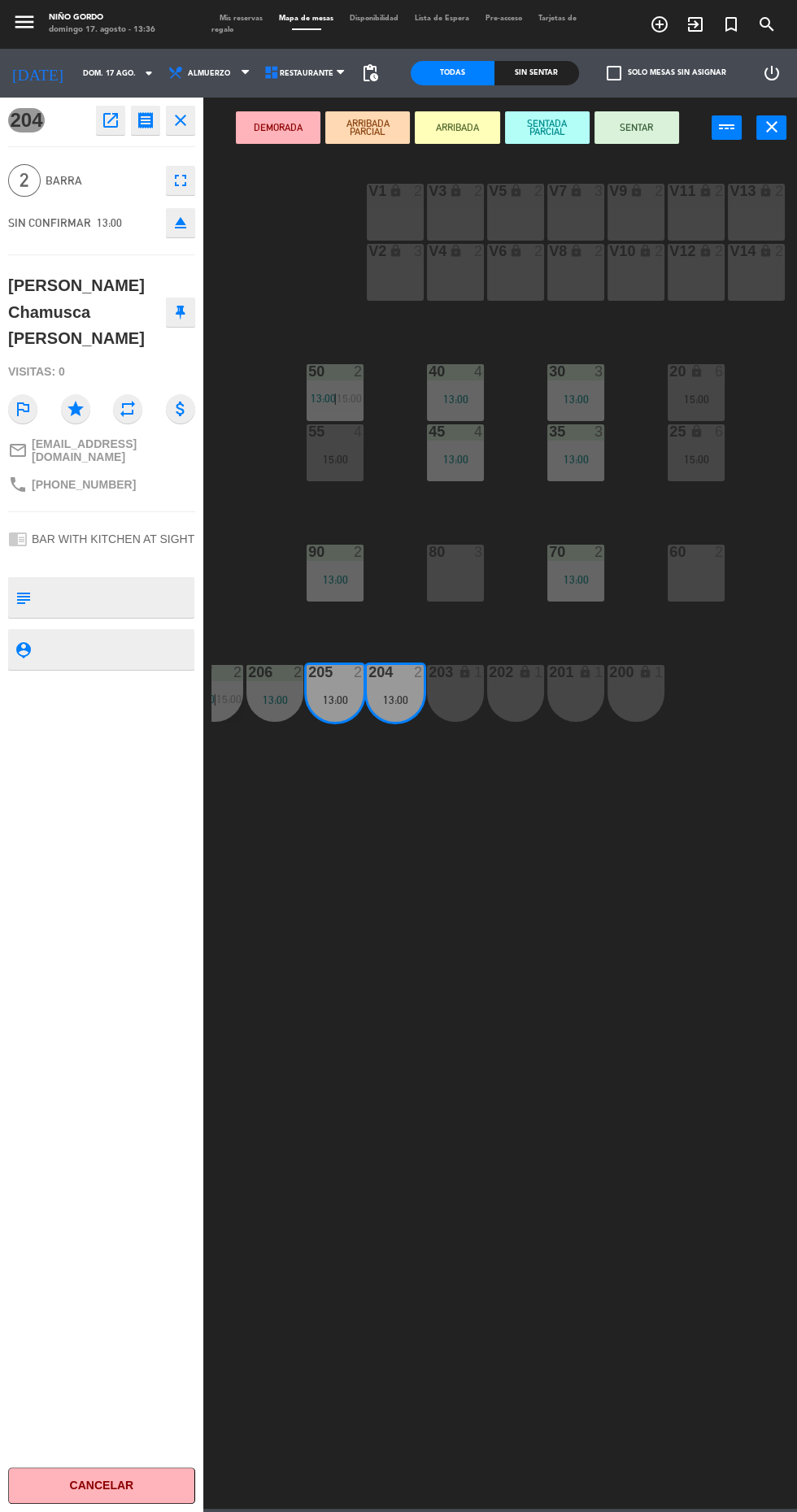
click at [332, 721] on div "205 2 13:00" at bounding box center [334, 694] width 57 height 57
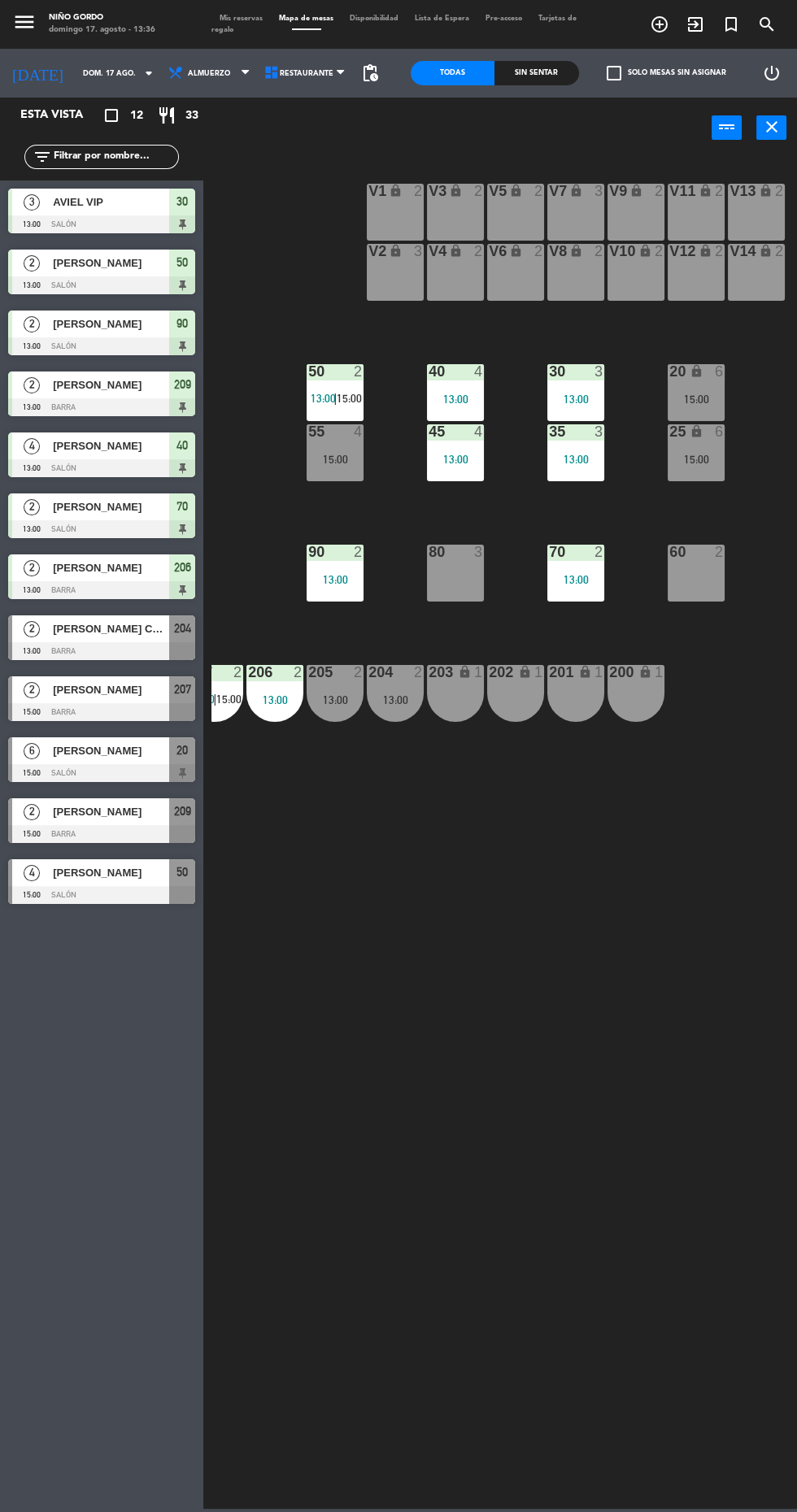
click at [351, 716] on div "205 2 13:00" at bounding box center [334, 694] width 57 height 57
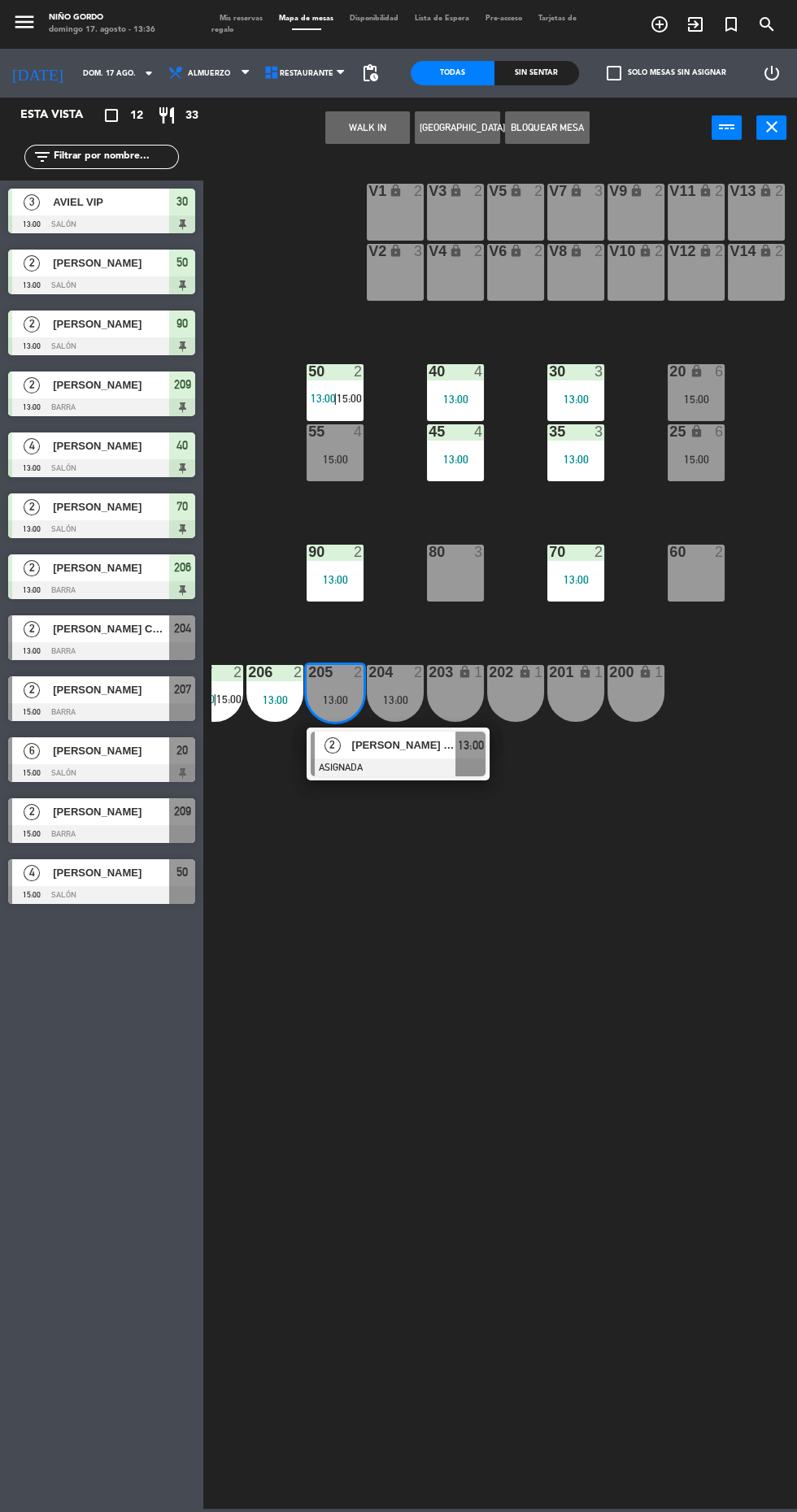
click at [358, 775] on div at bounding box center [397, 768] width 175 height 18
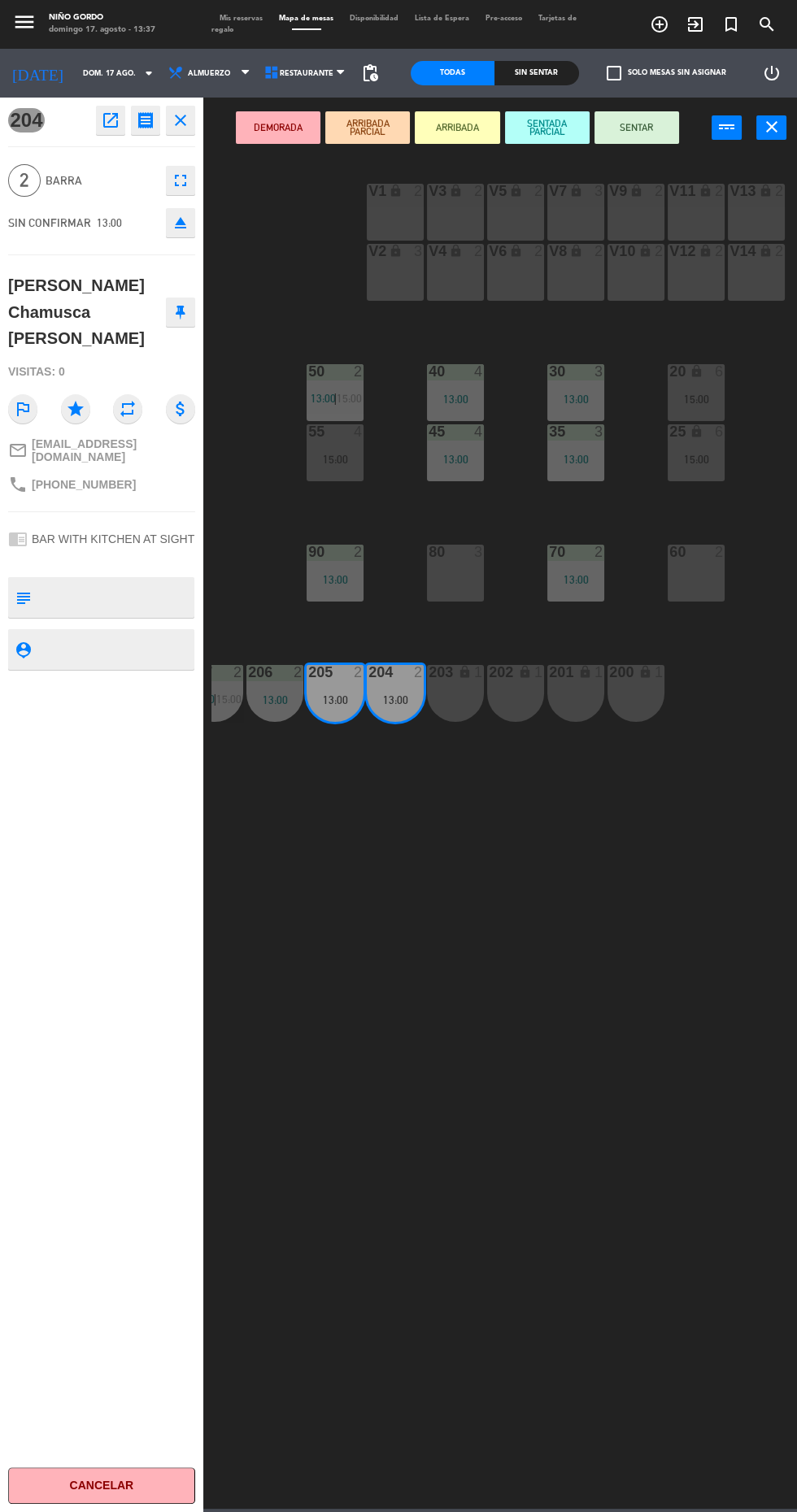
click at [110, 127] on icon "open_in_new" at bounding box center [111, 121] width 20 height 20
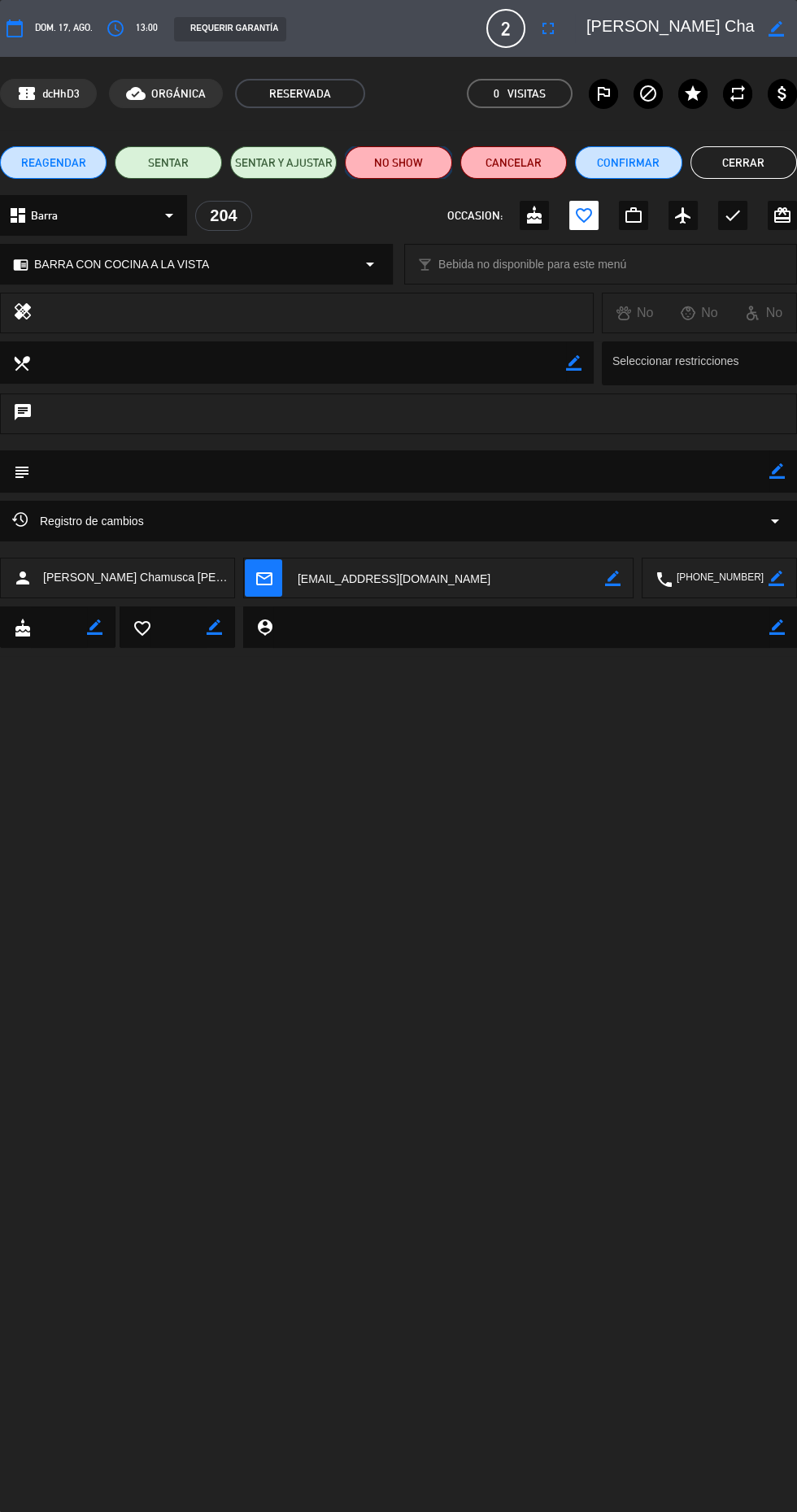
click at [401, 170] on button "NO SHOW" at bounding box center [398, 162] width 107 height 32
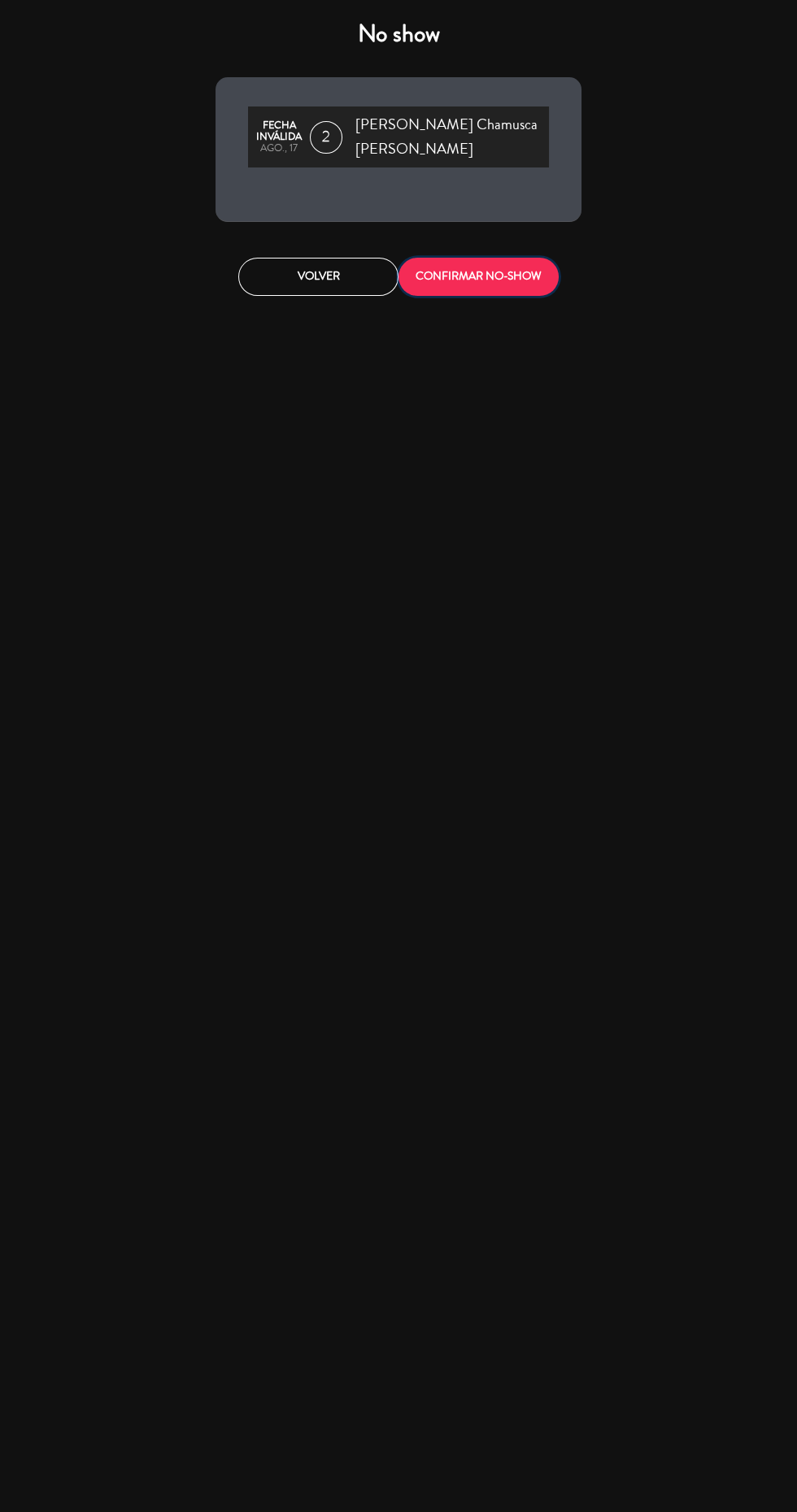
click at [454, 262] on button "CONFIRMAR NO-SHOW" at bounding box center [478, 276] width 161 height 38
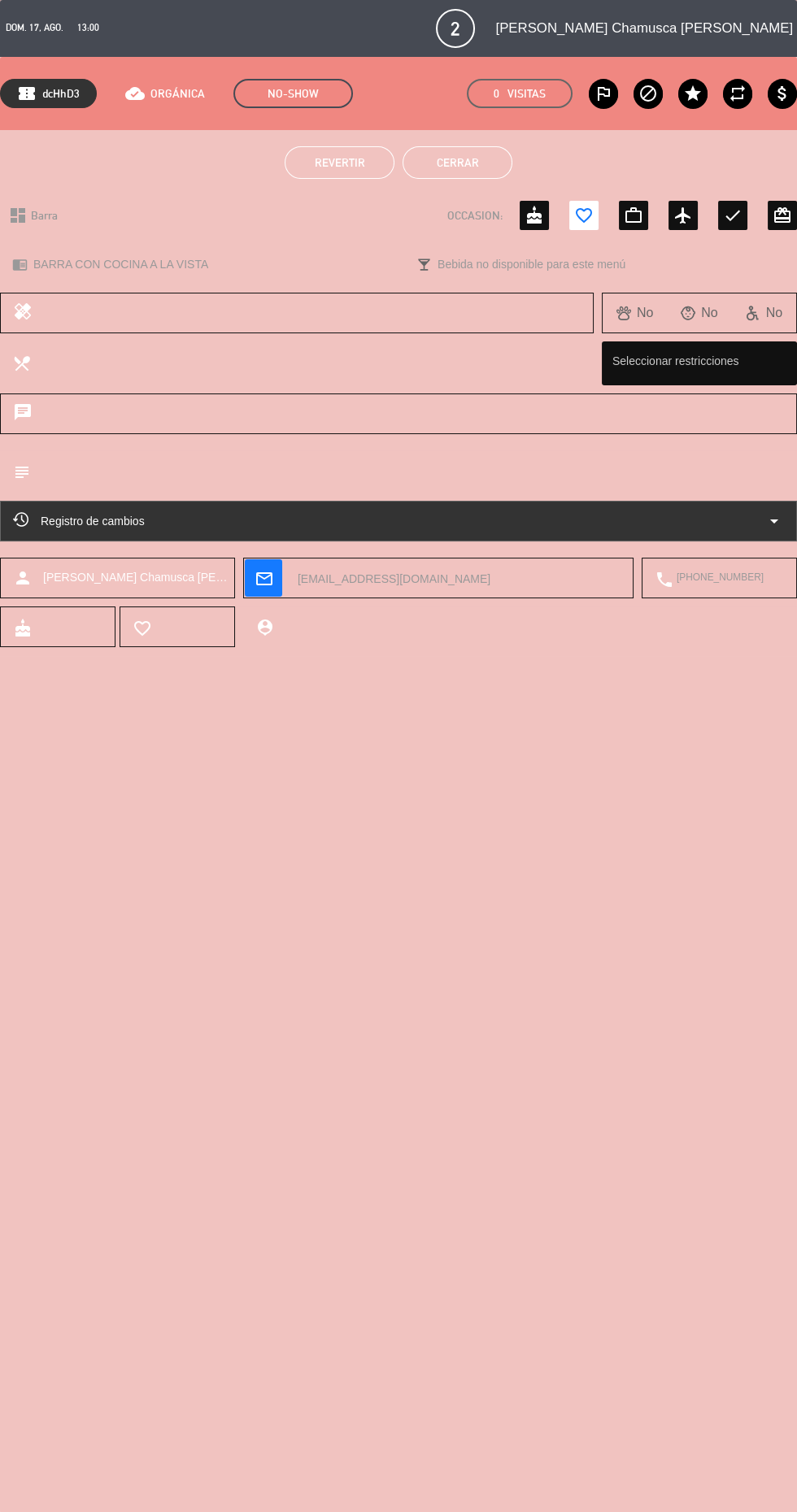
click at [44, 42] on div "calendar_today dom. 17, ago. access_time 13:00 2 [PERSON_NAME] Chamusca [PERSON…" at bounding box center [398, 28] width 797 height 39
click at [55, 49] on div "calendar_today dom. 17, ago. access_time 13:00 2 [PERSON_NAME] Chamusca [PERSON…" at bounding box center [398, 28] width 797 height 57
